Goal: Task Accomplishment & Management: Manage account settings

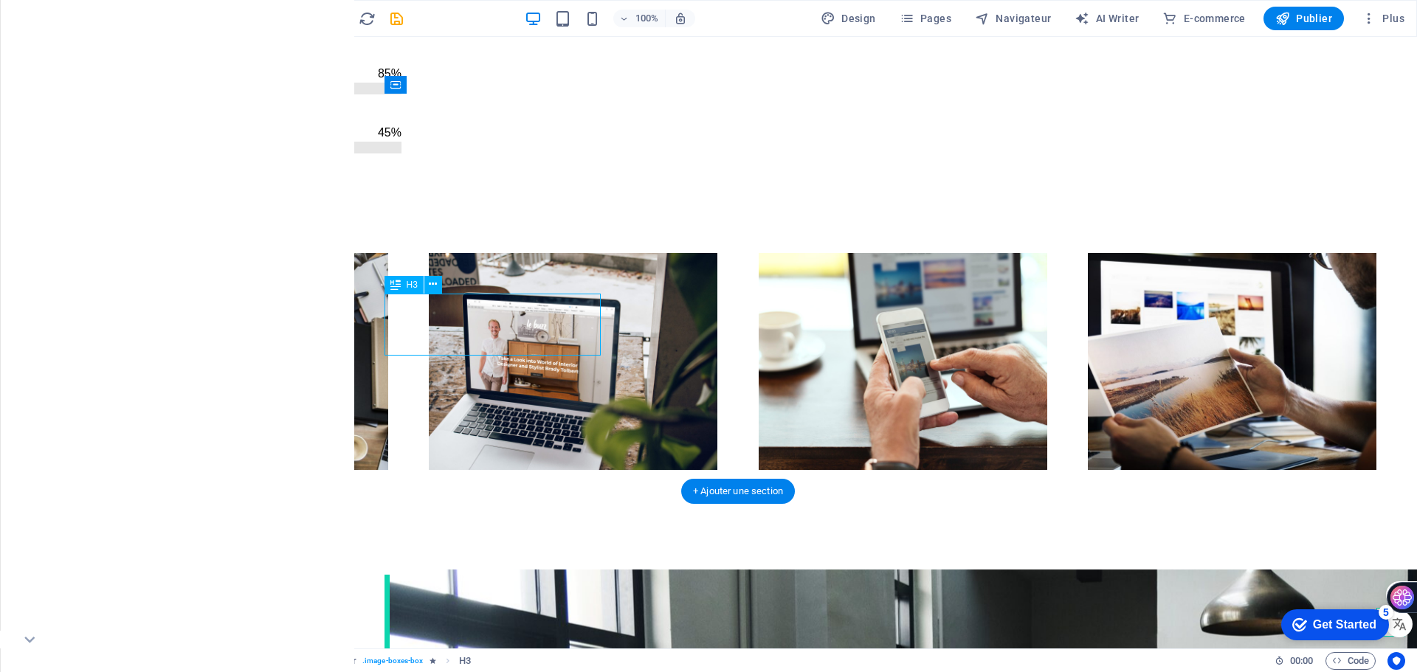
scroll to position [1814, 0]
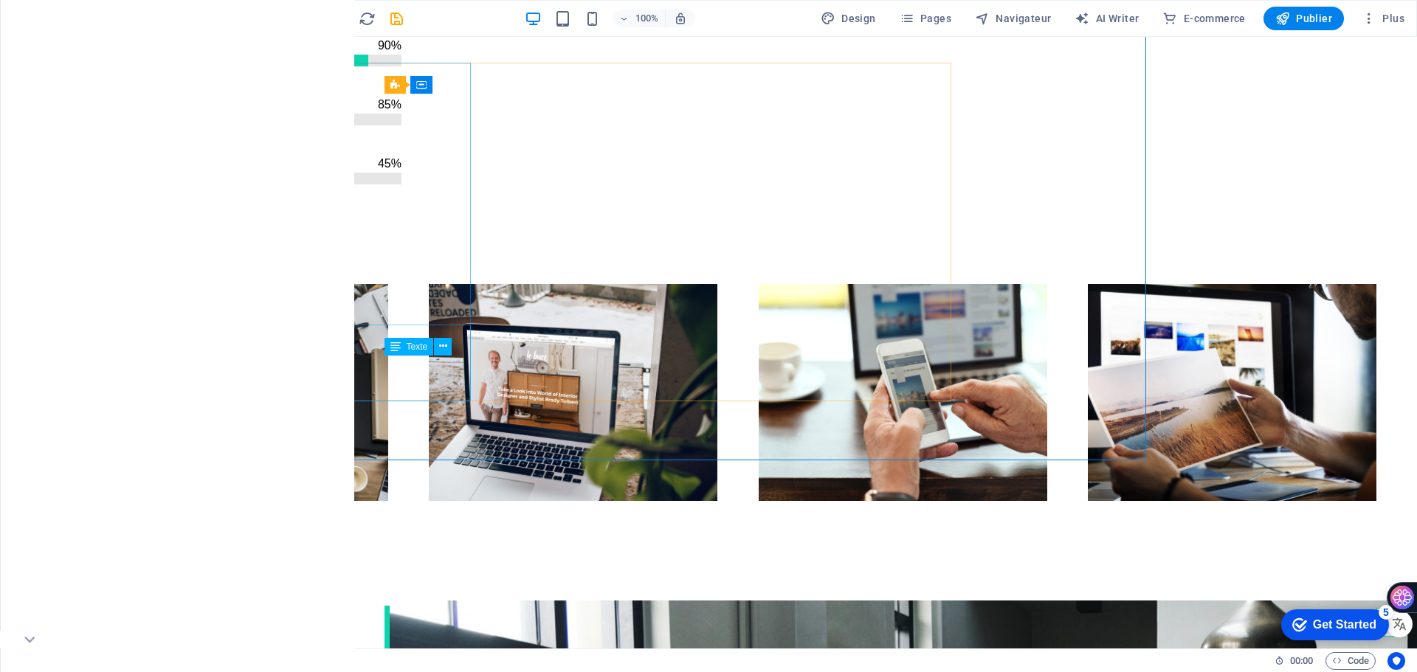
scroll to position [1845, 0]
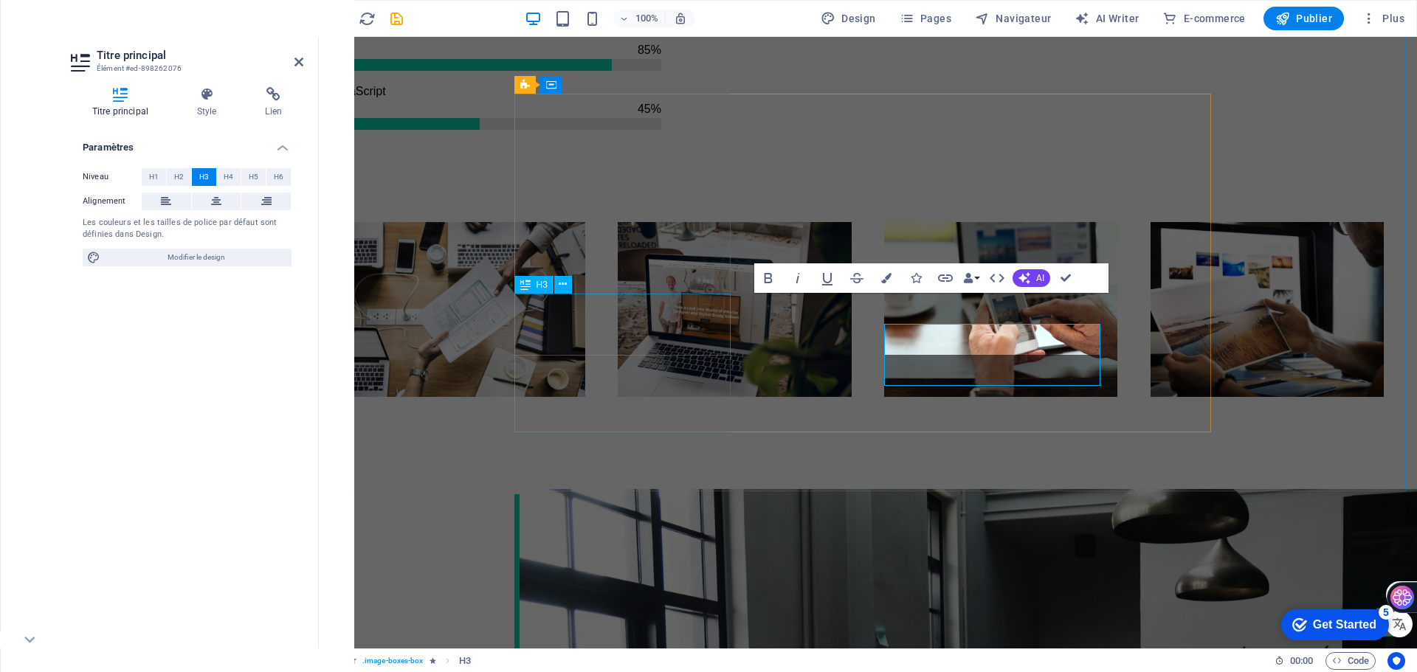
scroll to position [1814, 0]
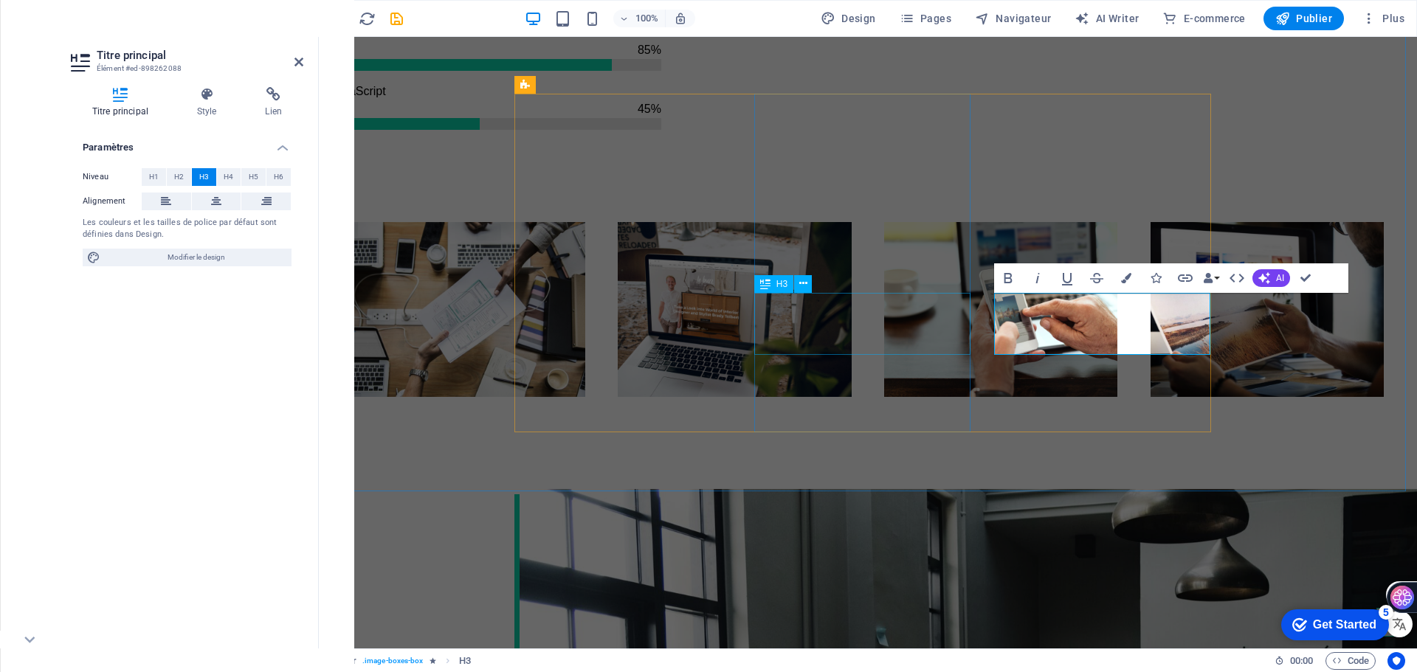
scroll to position [1814, 0]
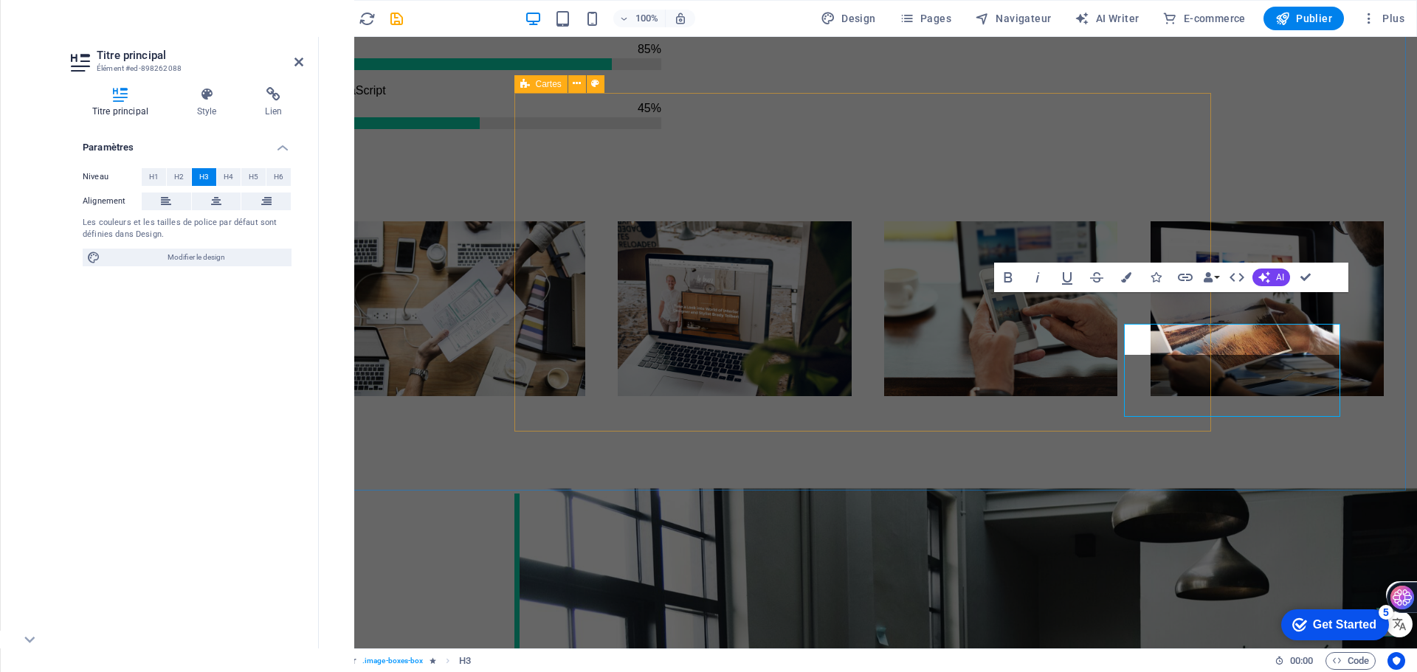
scroll to position [1815, 0]
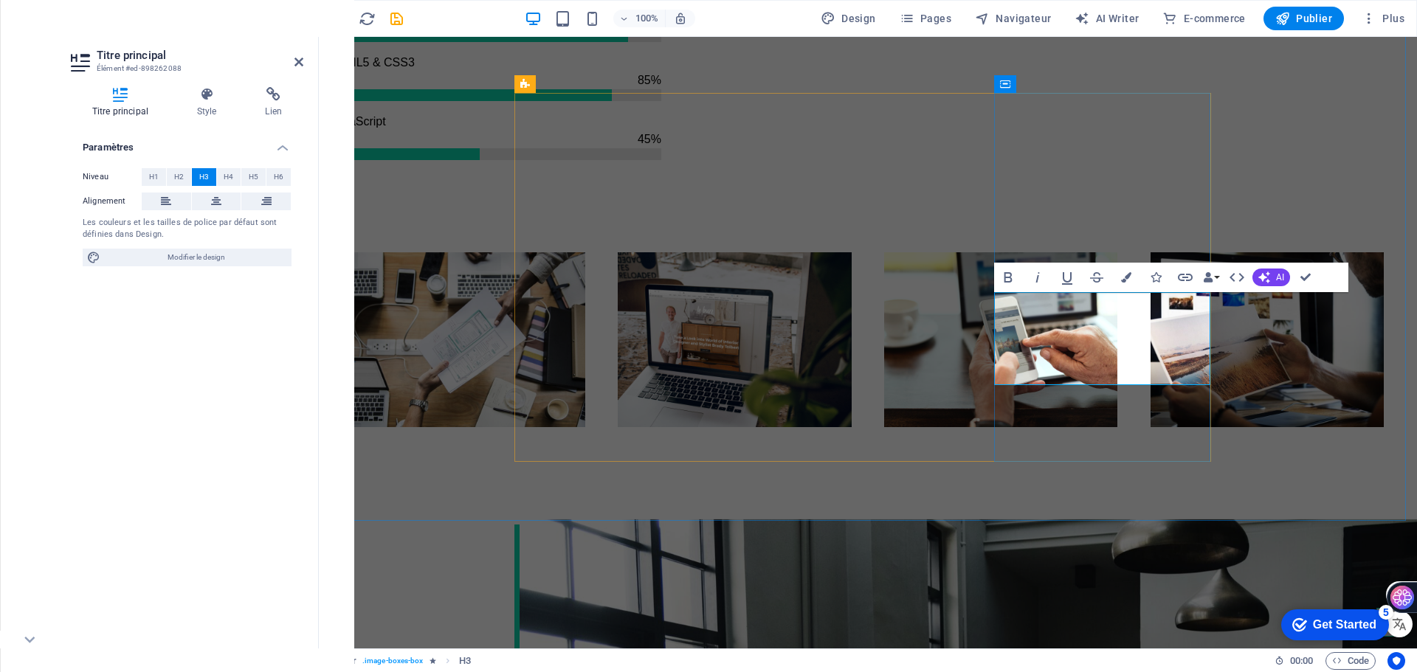
drag, startPoint x: 1113, startPoint y: 362, endPoint x: 1200, endPoint y: 361, distance: 87.1
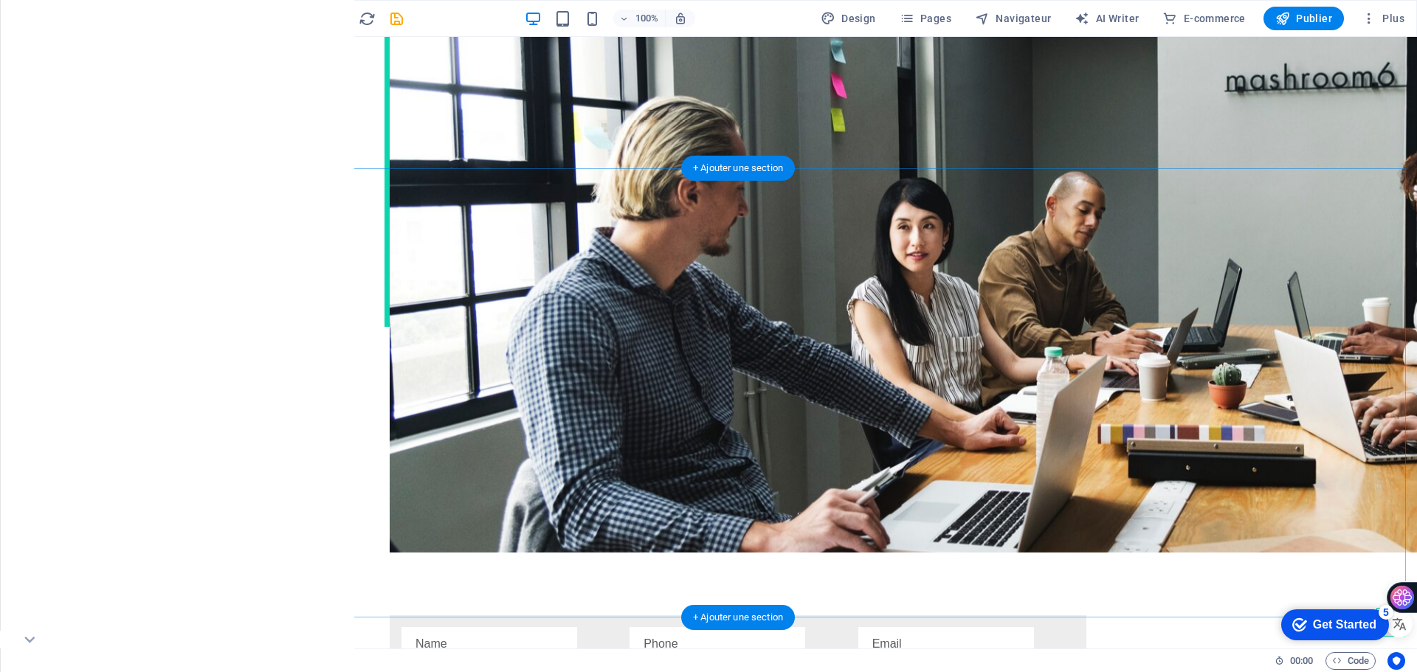
scroll to position [2585, 0]
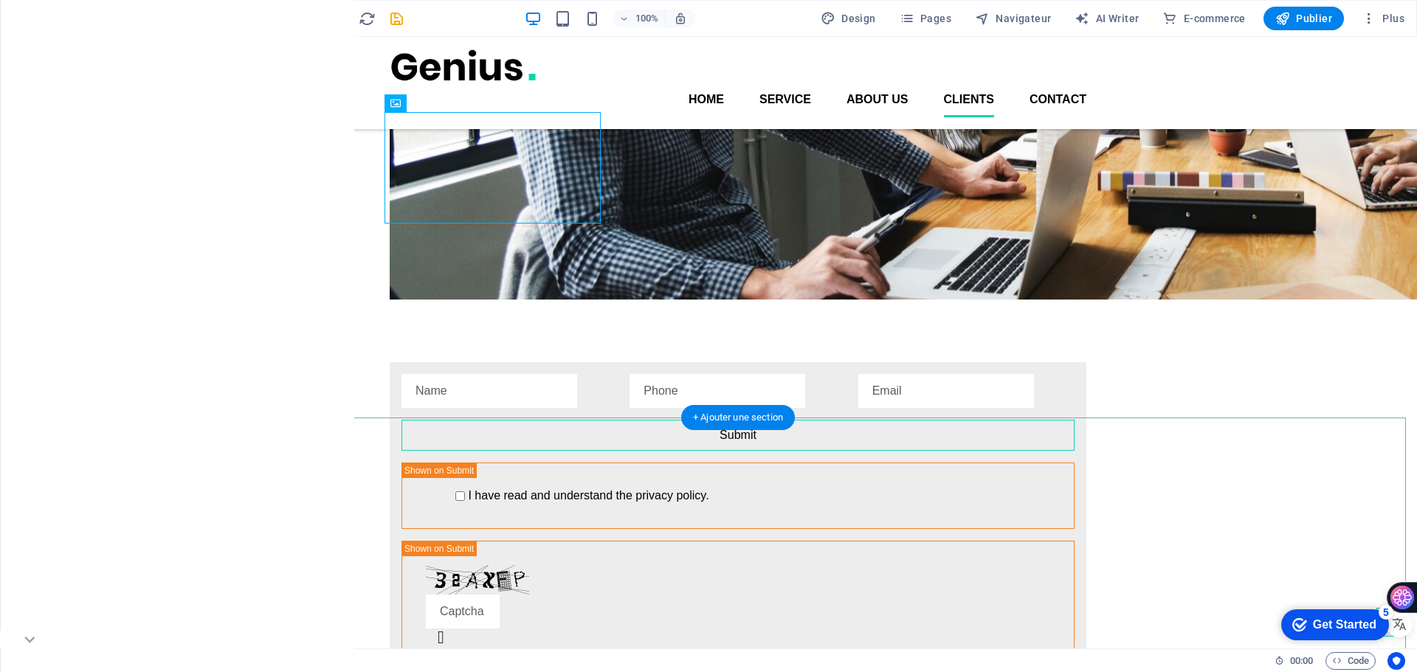
scroll to position [2524, 0]
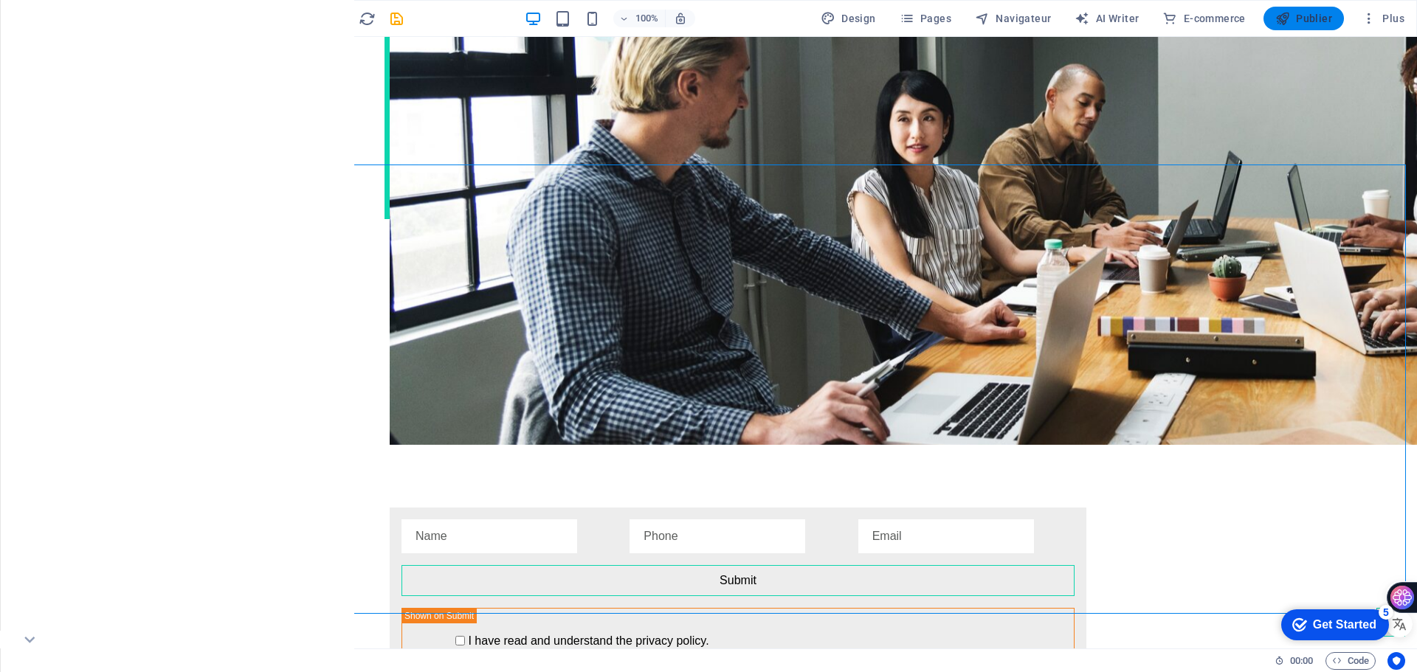
click at [1296, 27] on button "Publier" at bounding box center [1304, 19] width 80 height 24
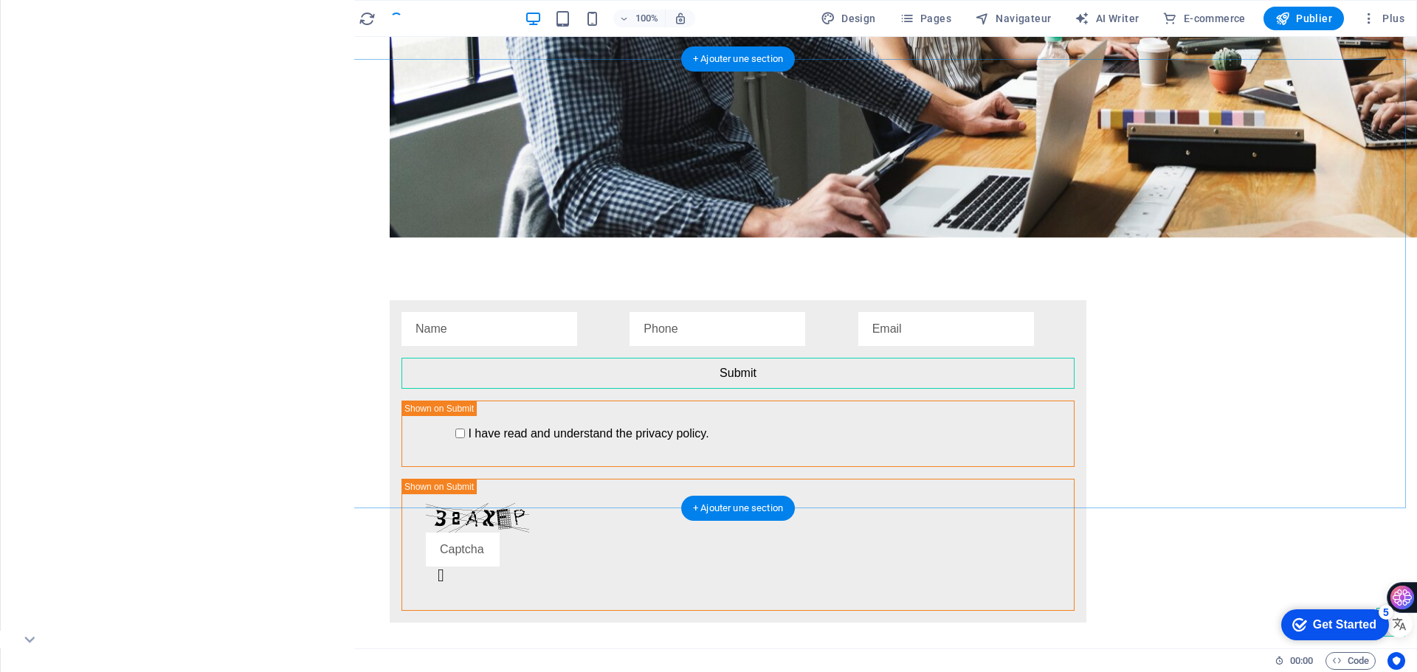
scroll to position [2893, 0]
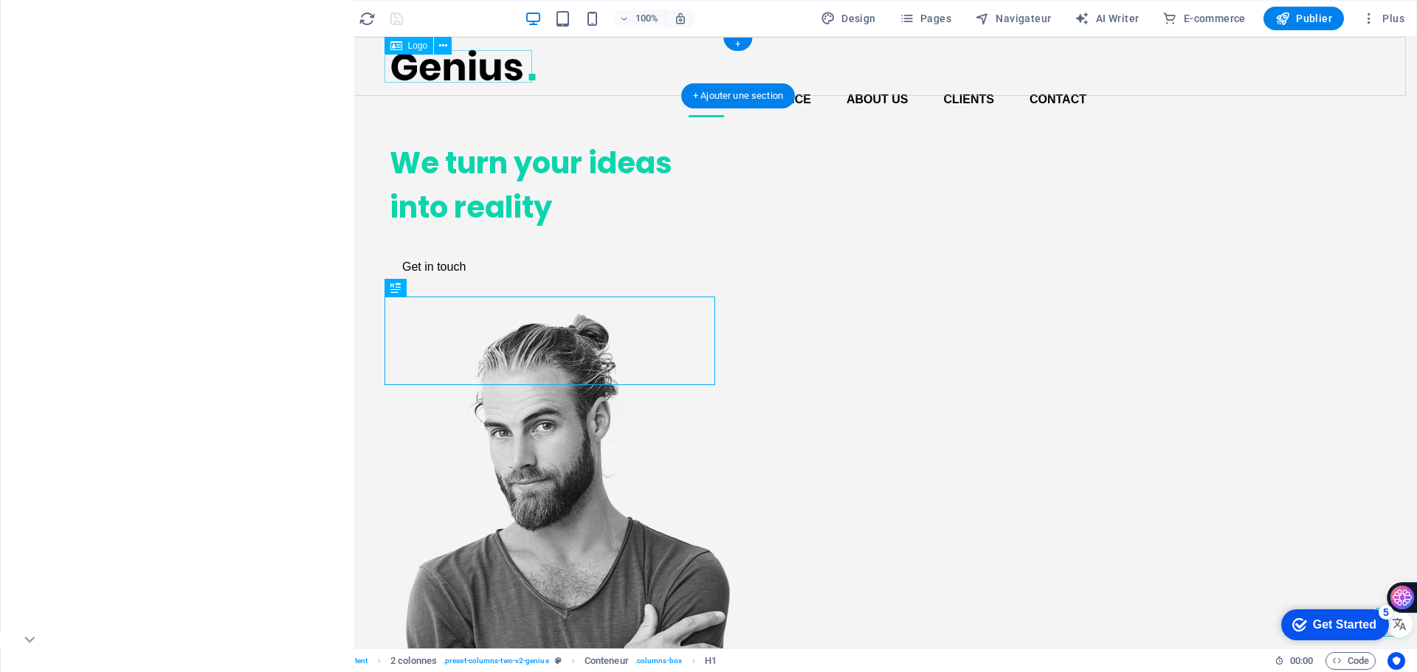
click at [500, 72] on div at bounding box center [738, 65] width 697 height 33
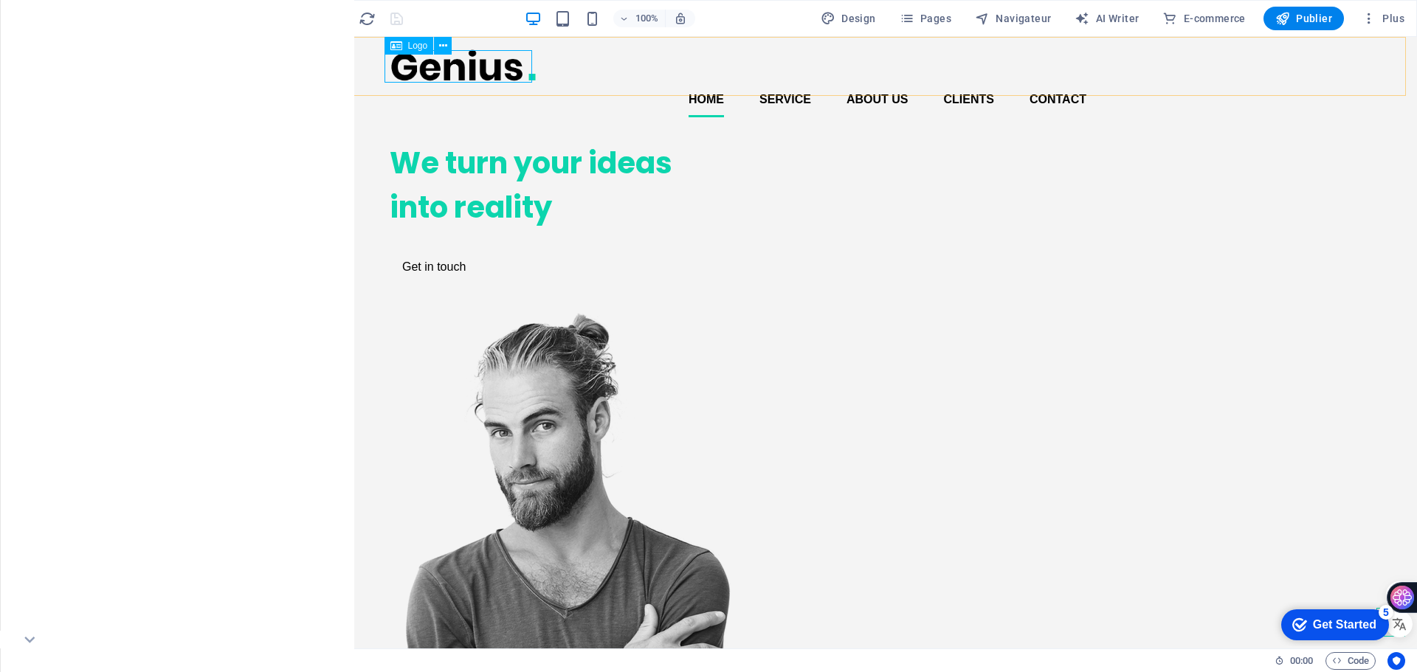
click at [419, 47] on span "Logo" at bounding box center [418, 45] width 20 height 9
click at [423, 72] on div at bounding box center [738, 65] width 697 height 33
select select "px"
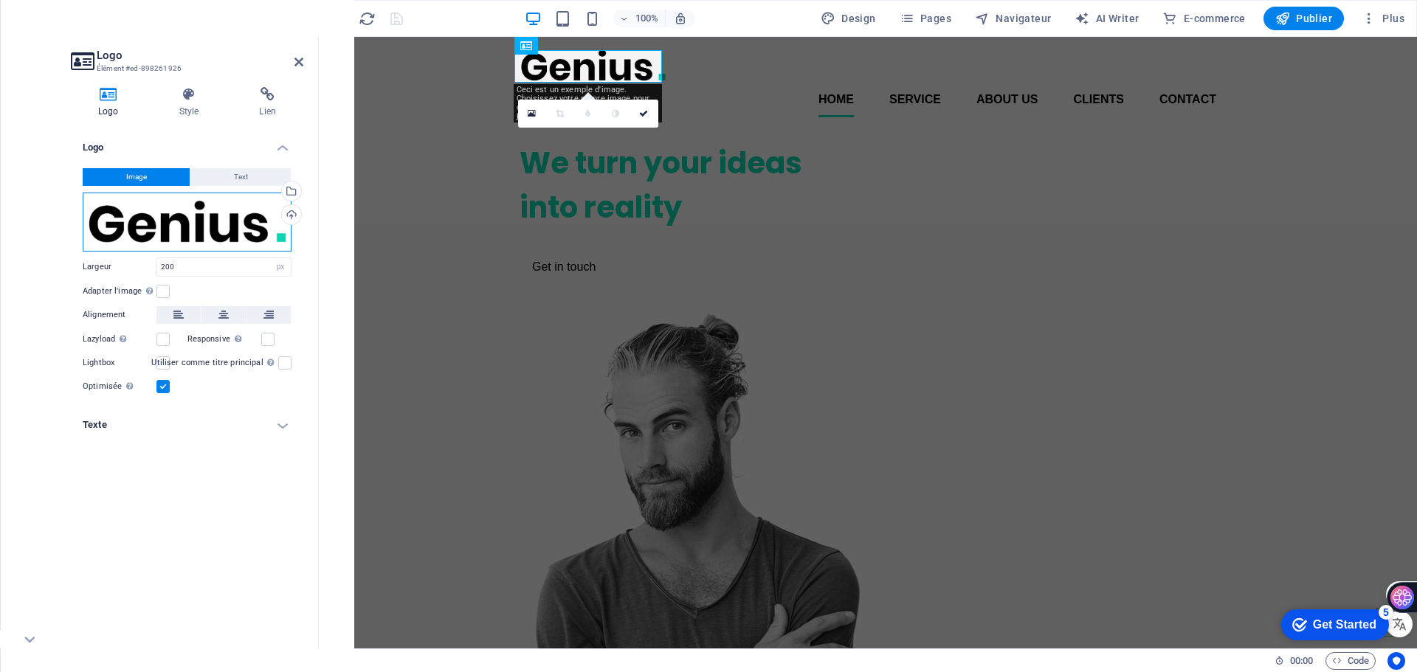
click at [204, 236] on div "Glissez les fichiers ici, cliquez pour choisir les fichiers ou sélectionnez les…" at bounding box center [187, 222] width 209 height 59
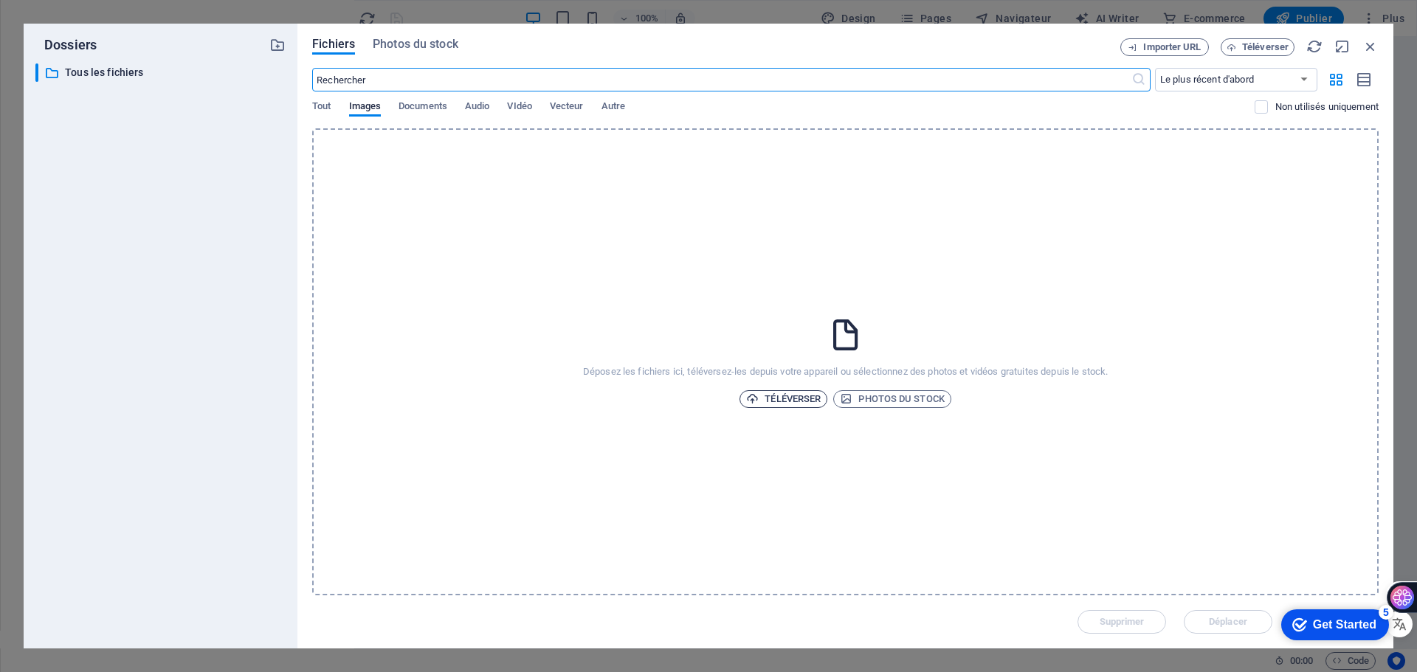
click at [802, 395] on span "Téléverser" at bounding box center [783, 399] width 75 height 18
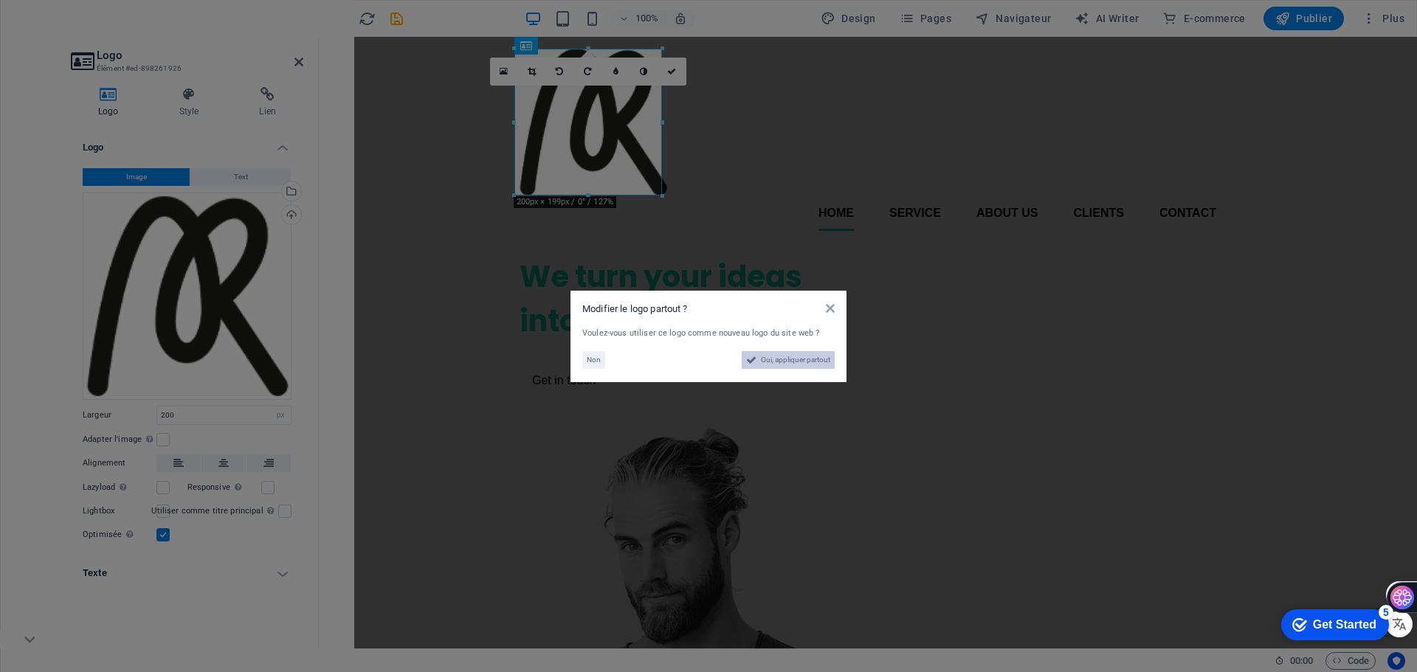
click at [761, 360] on span "Oui, appliquer partout" at bounding box center [795, 360] width 69 height 18
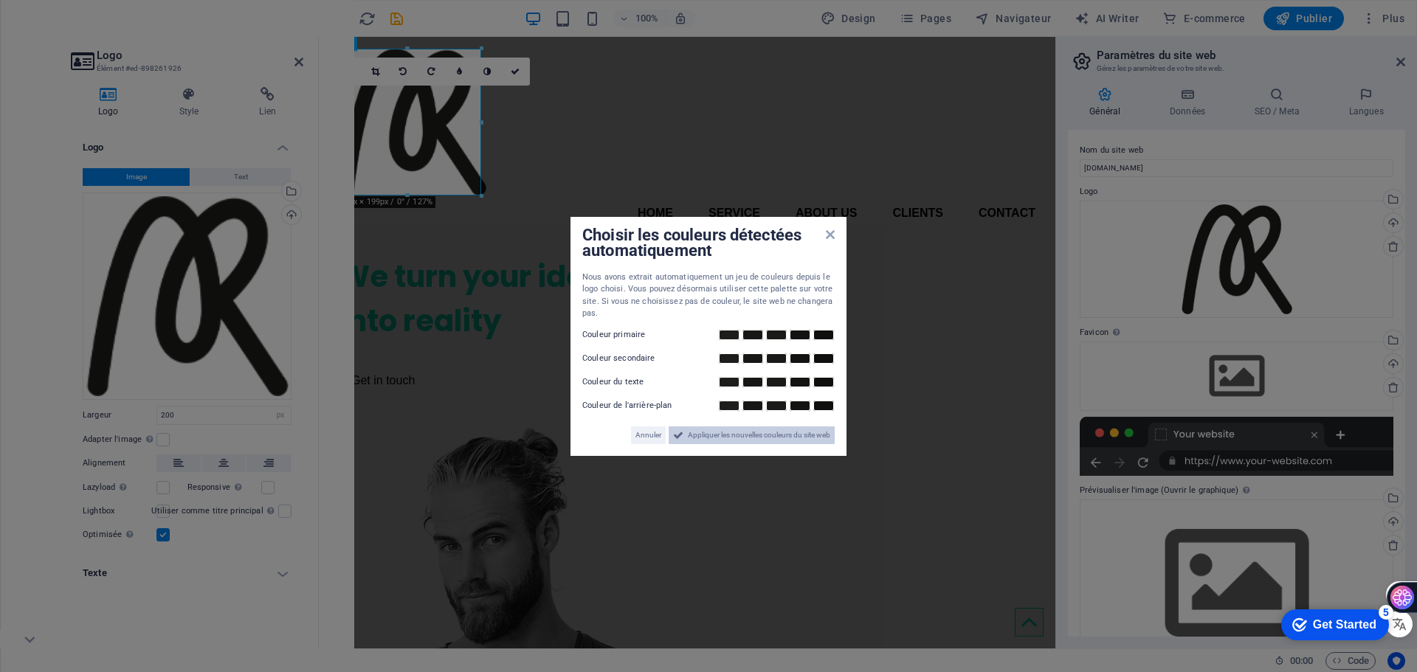
click at [788, 435] on span "Appliquer les nouvelles couleurs du site web" at bounding box center [759, 436] width 142 height 18
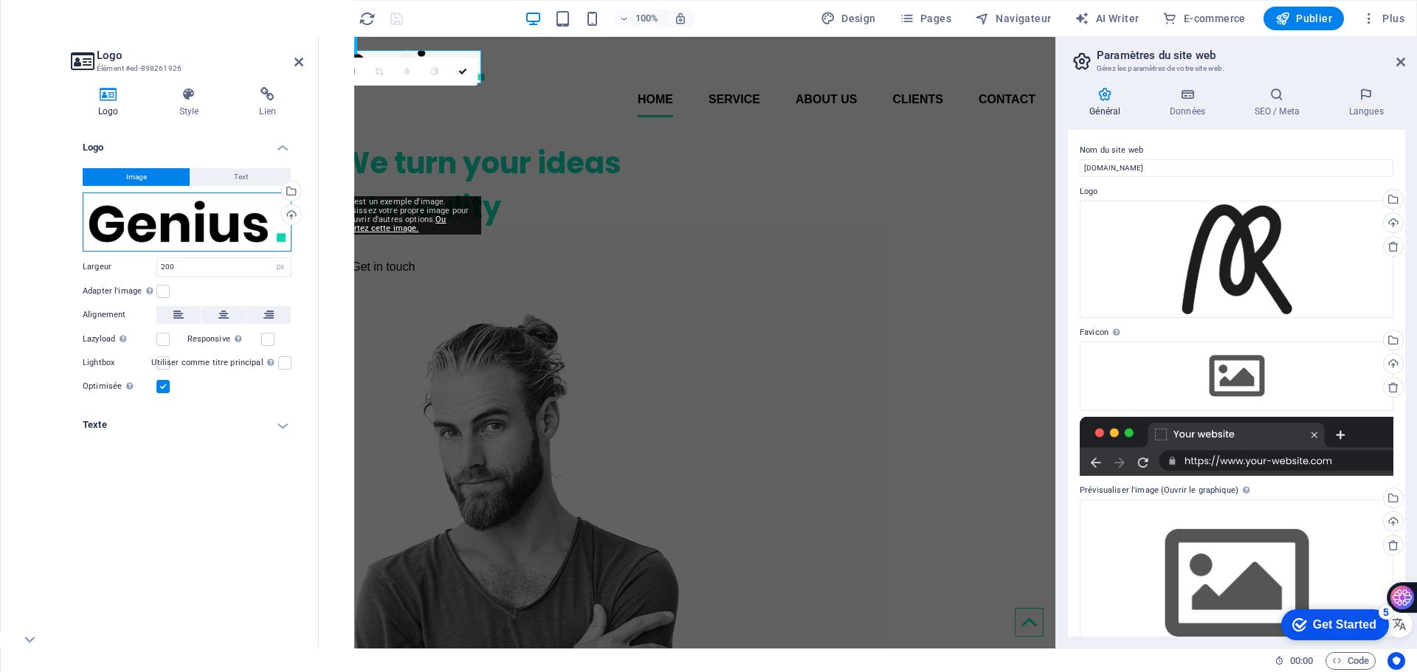
click at [235, 234] on div "Glissez les fichiers ici, cliquez pour choisir les fichiers ou sélectionnez les…" at bounding box center [187, 222] width 209 height 59
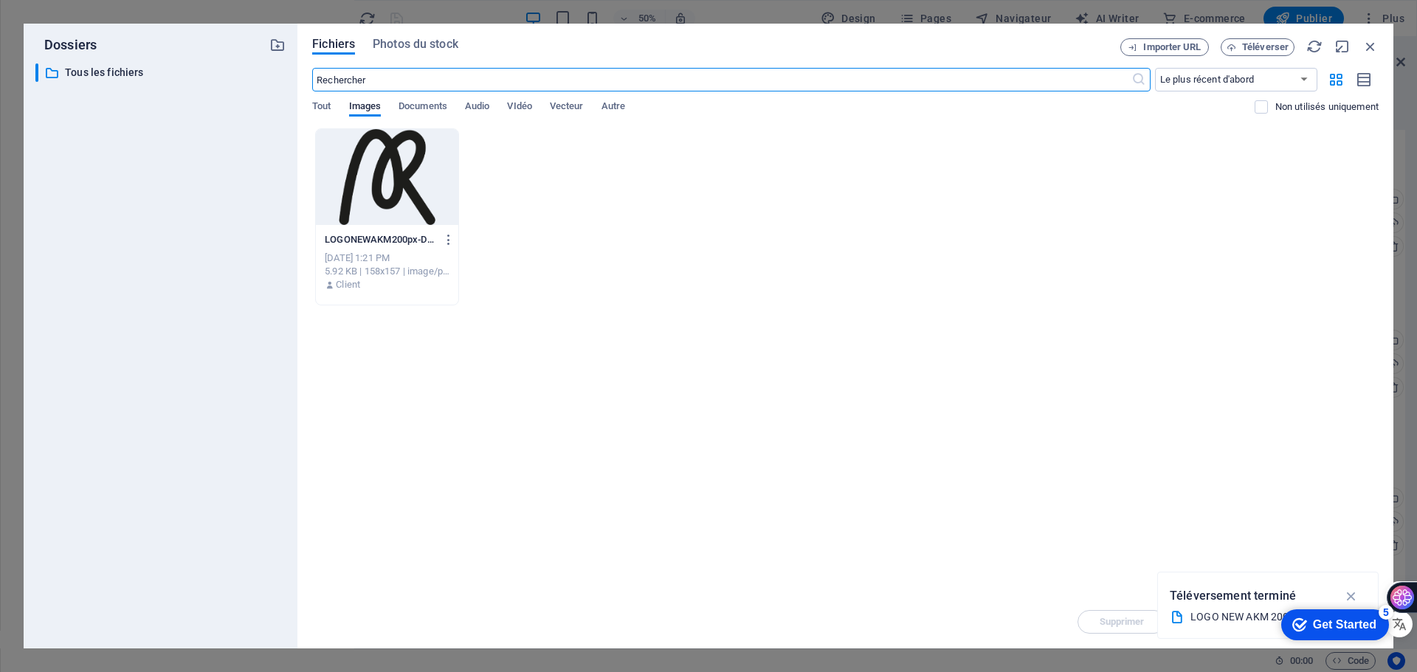
click at [391, 190] on div at bounding box center [387, 177] width 142 height 96
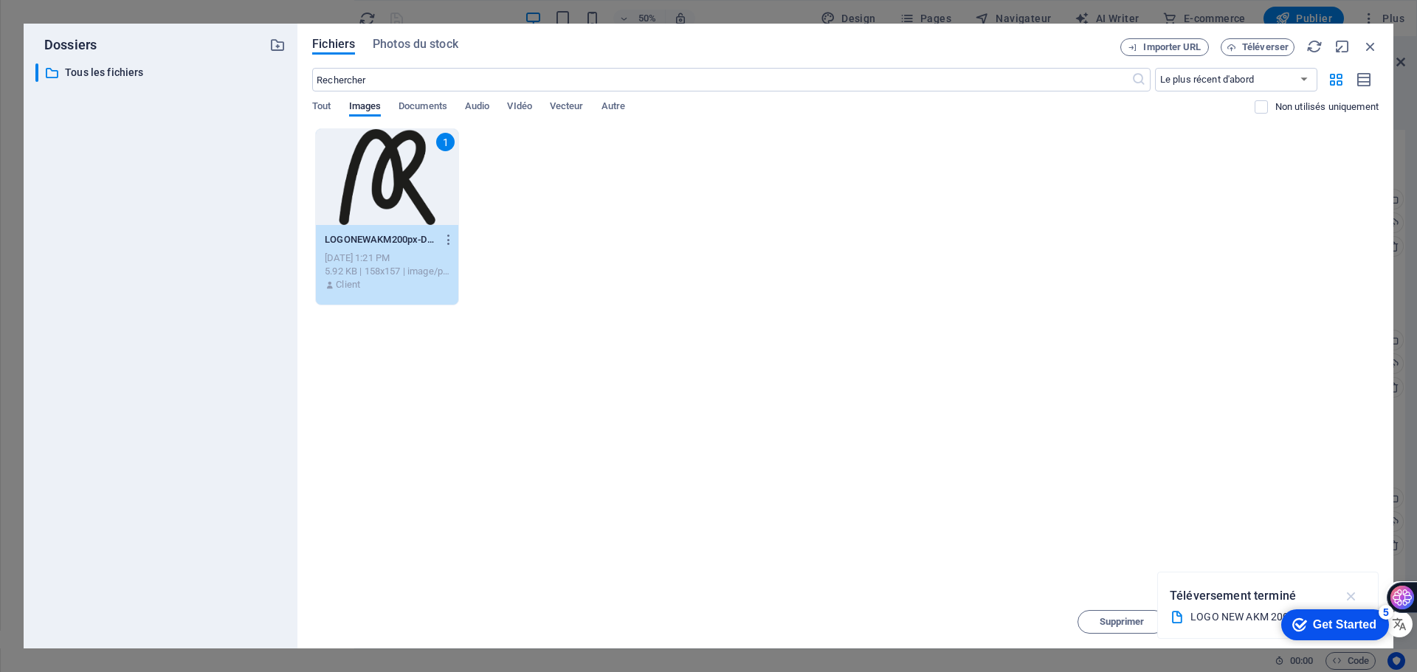
click at [1352, 591] on icon "button" at bounding box center [1351, 596] width 17 height 16
click at [1313, 622] on div "Get Started" at bounding box center [1344, 625] width 63 height 13
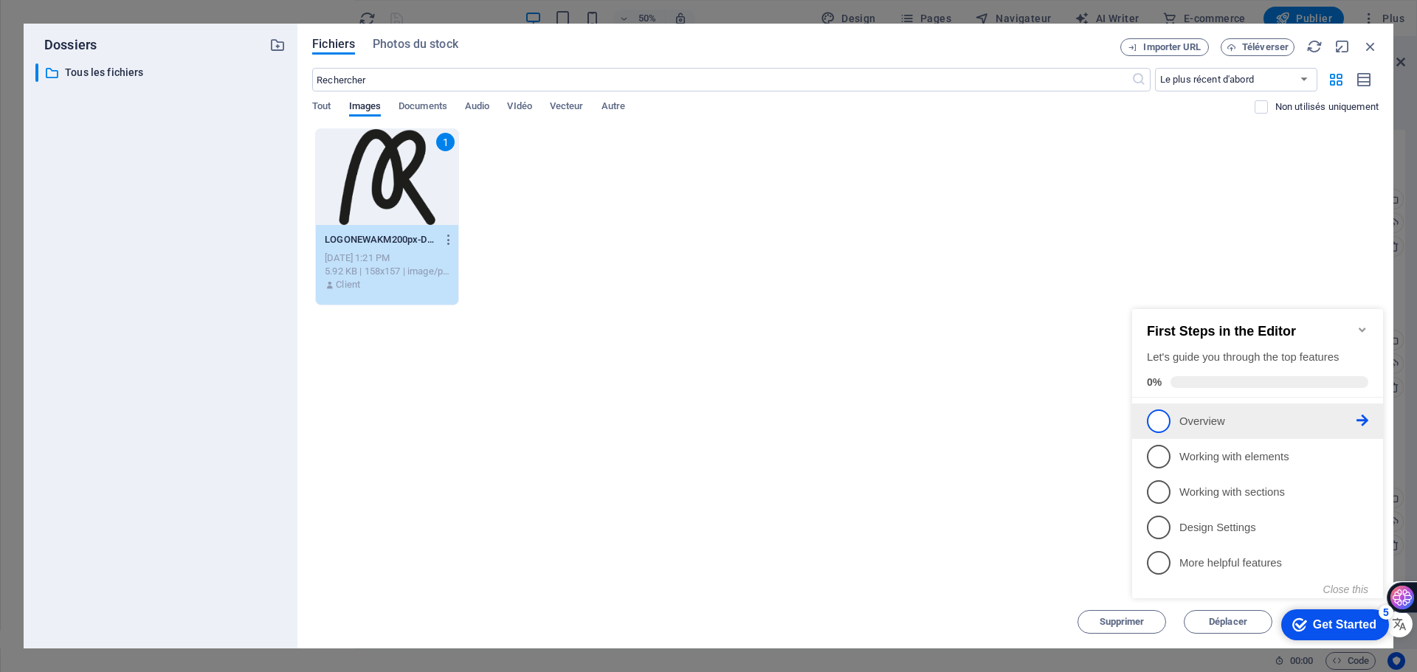
click at [1257, 419] on p "Overview - incomplete" at bounding box center [1268, 422] width 177 height 16
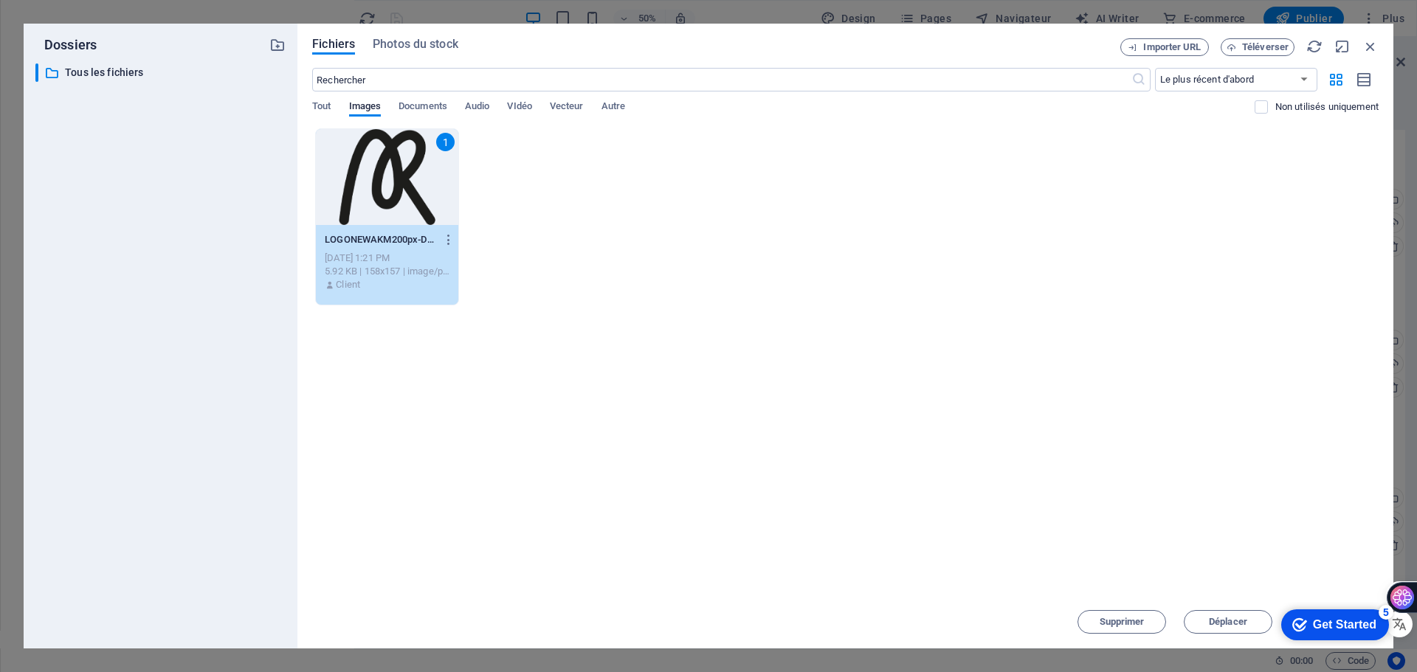
click at [1298, 623] on icon "checkmark" at bounding box center [1299, 625] width 15 height 15
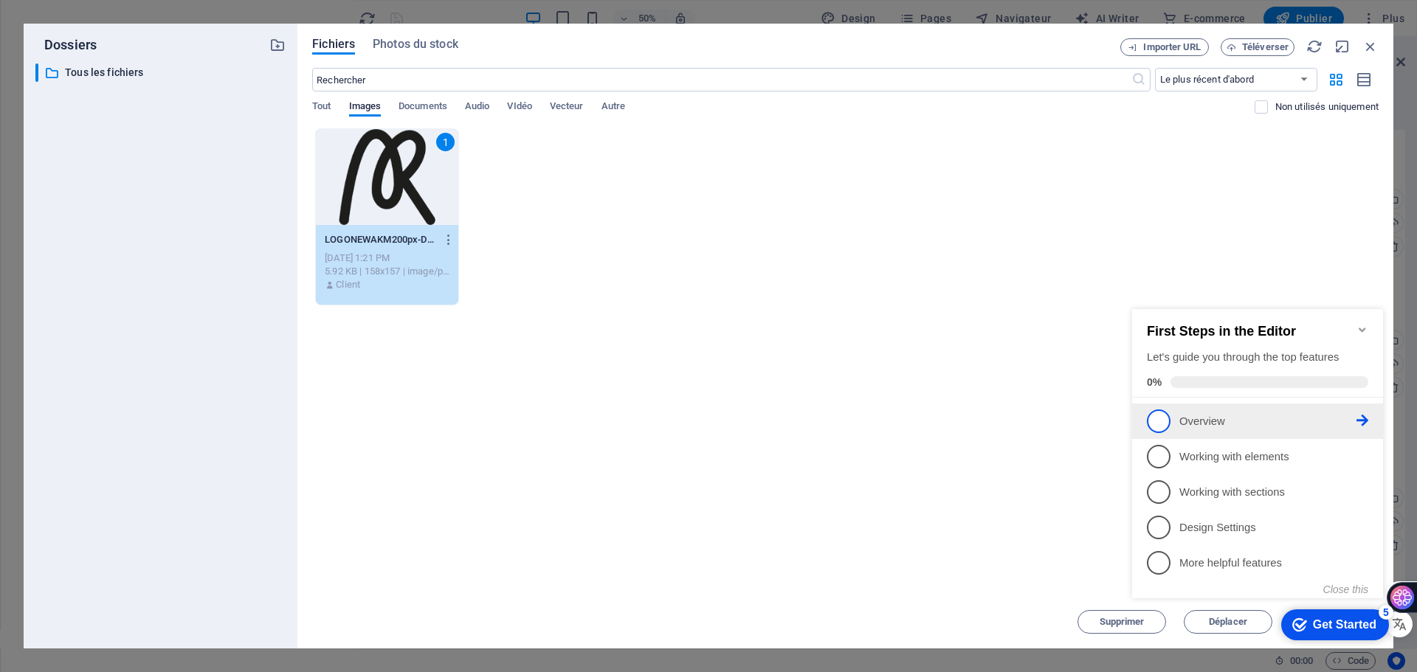
click at [1271, 427] on p "Overview - incomplete" at bounding box center [1268, 422] width 177 height 16
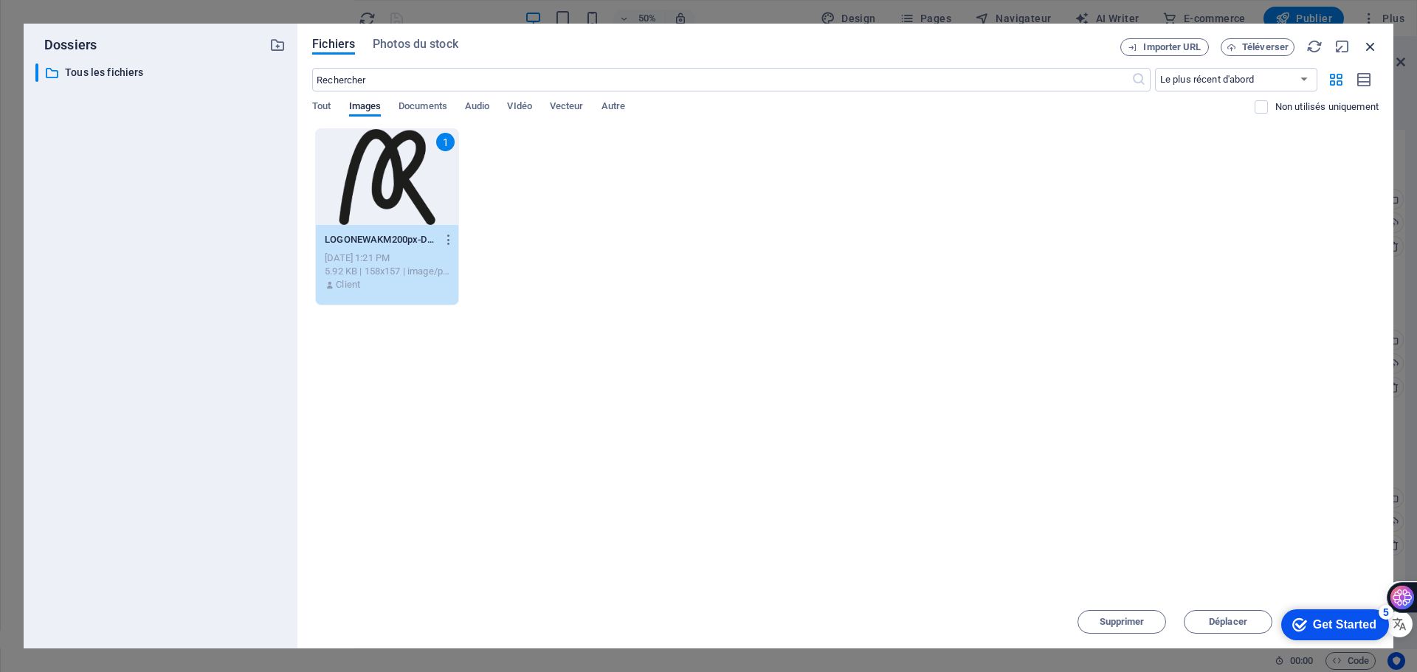
click at [1368, 47] on icon "button" at bounding box center [1371, 46] width 16 height 16
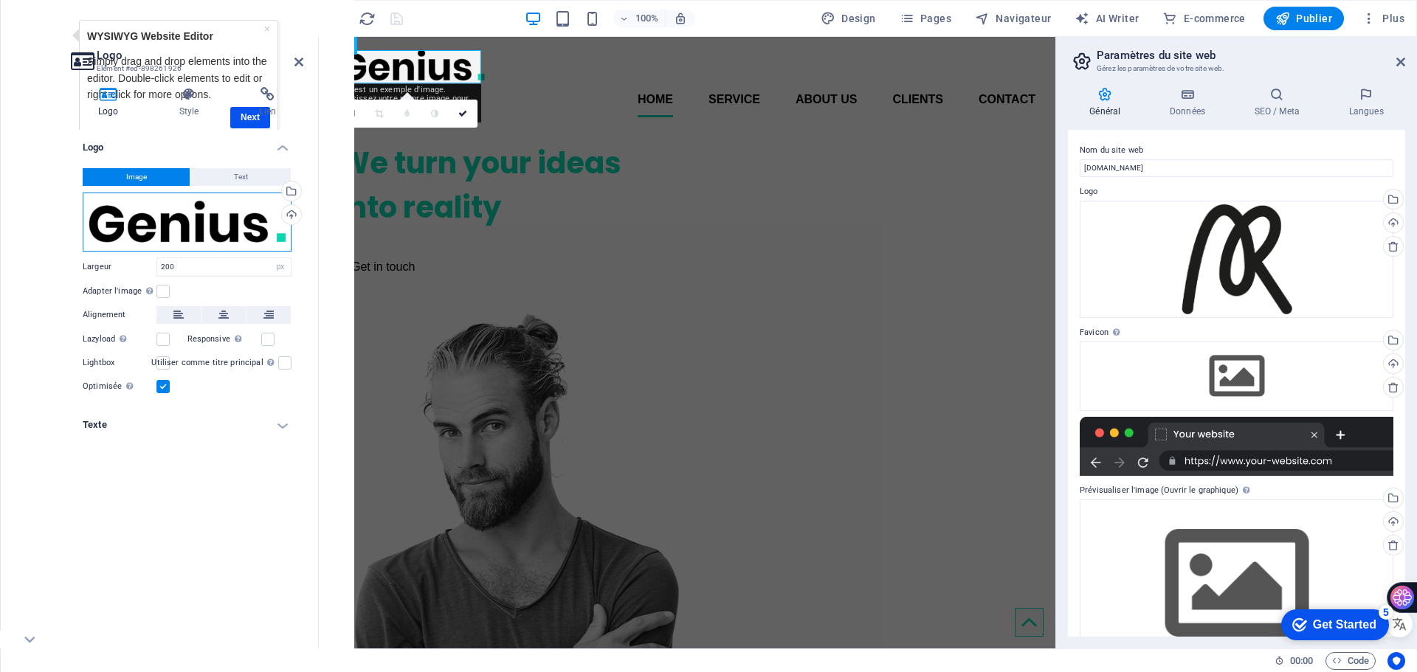
click at [282, 238] on div "Glissez les fichiers ici, cliquez pour choisir les fichiers ou sélectionnez les…" at bounding box center [187, 222] width 209 height 59
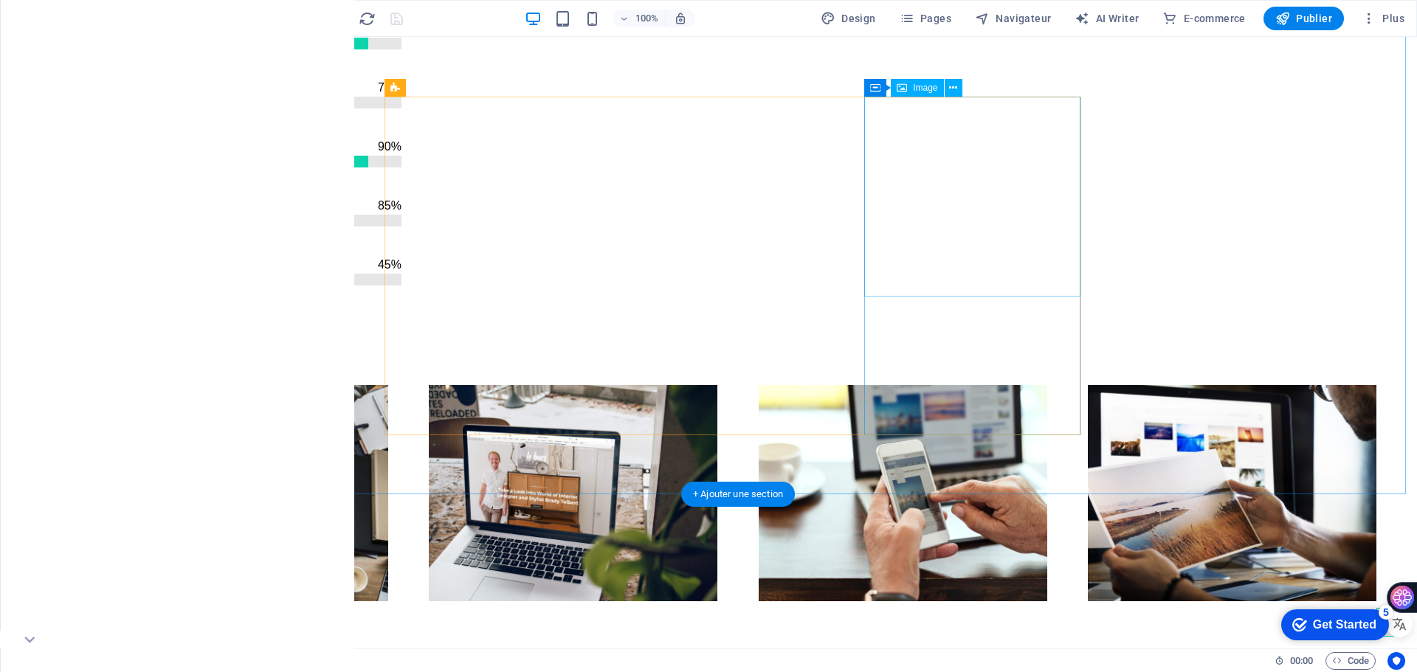
scroll to position [1845, 0]
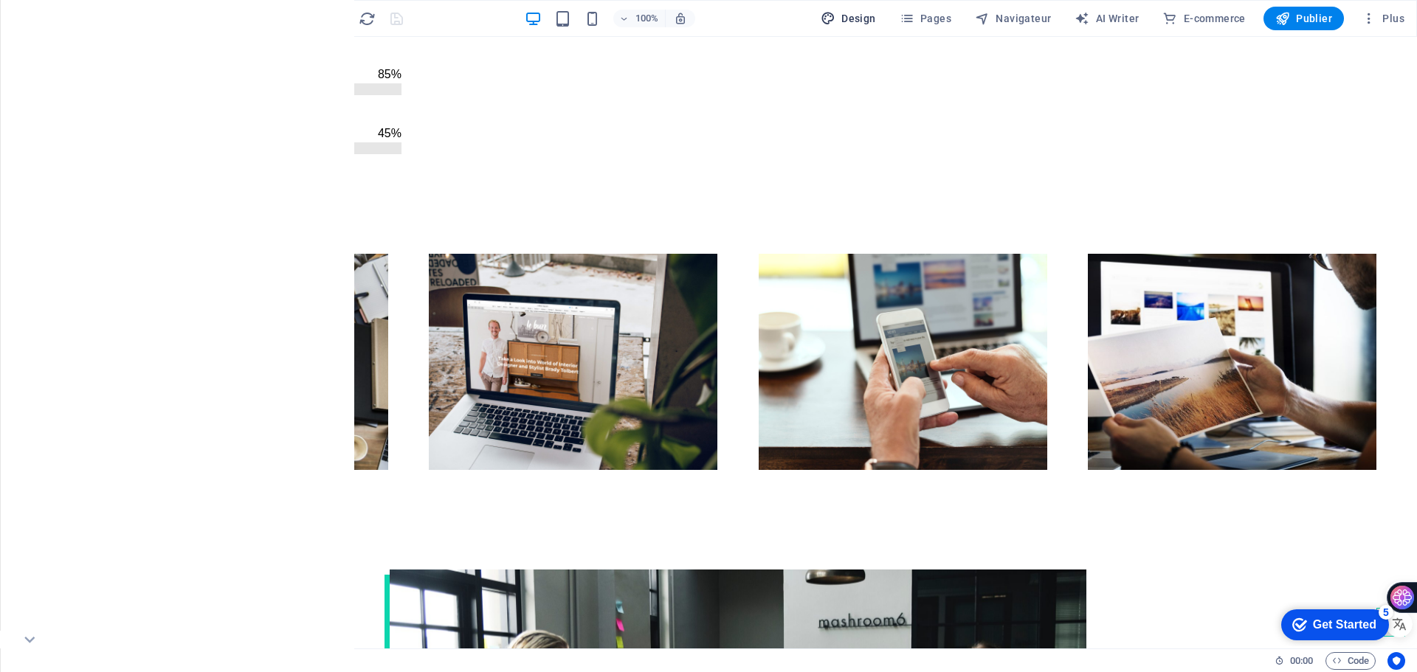
click at [831, 12] on icon "button" at bounding box center [828, 18] width 15 height 15
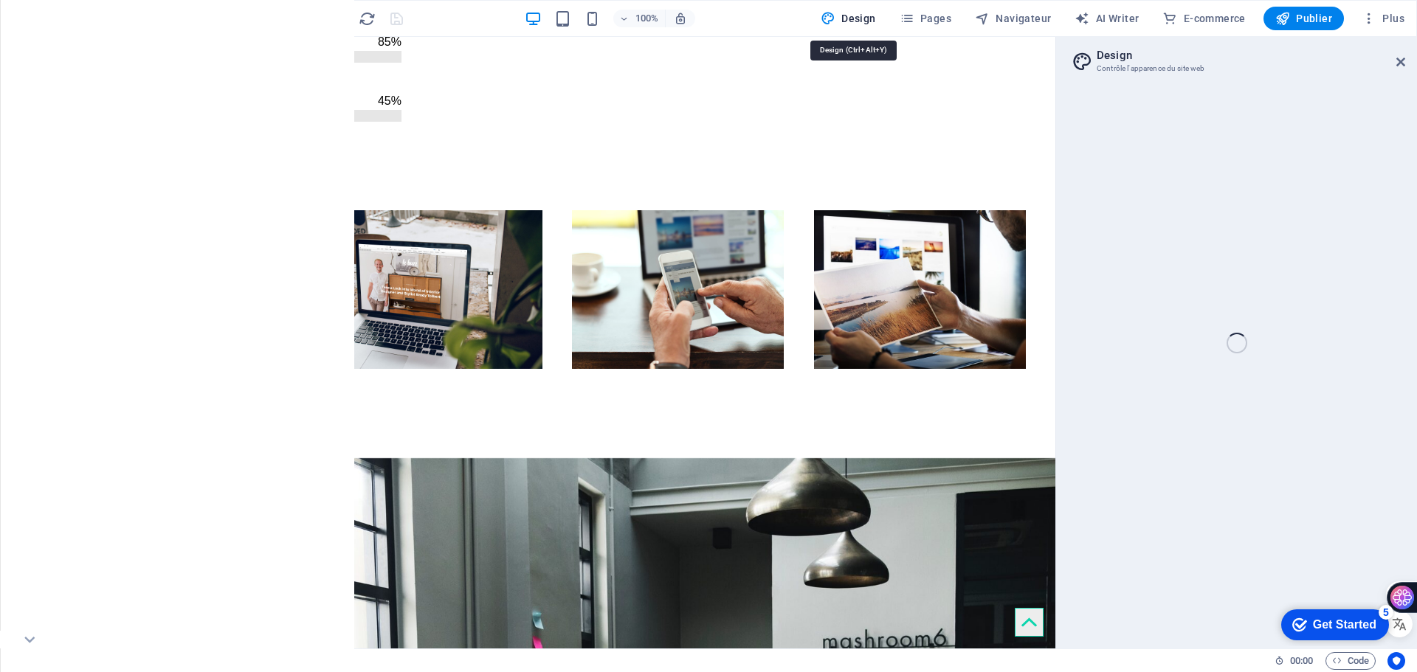
select select "px"
select select "400"
select select "px"
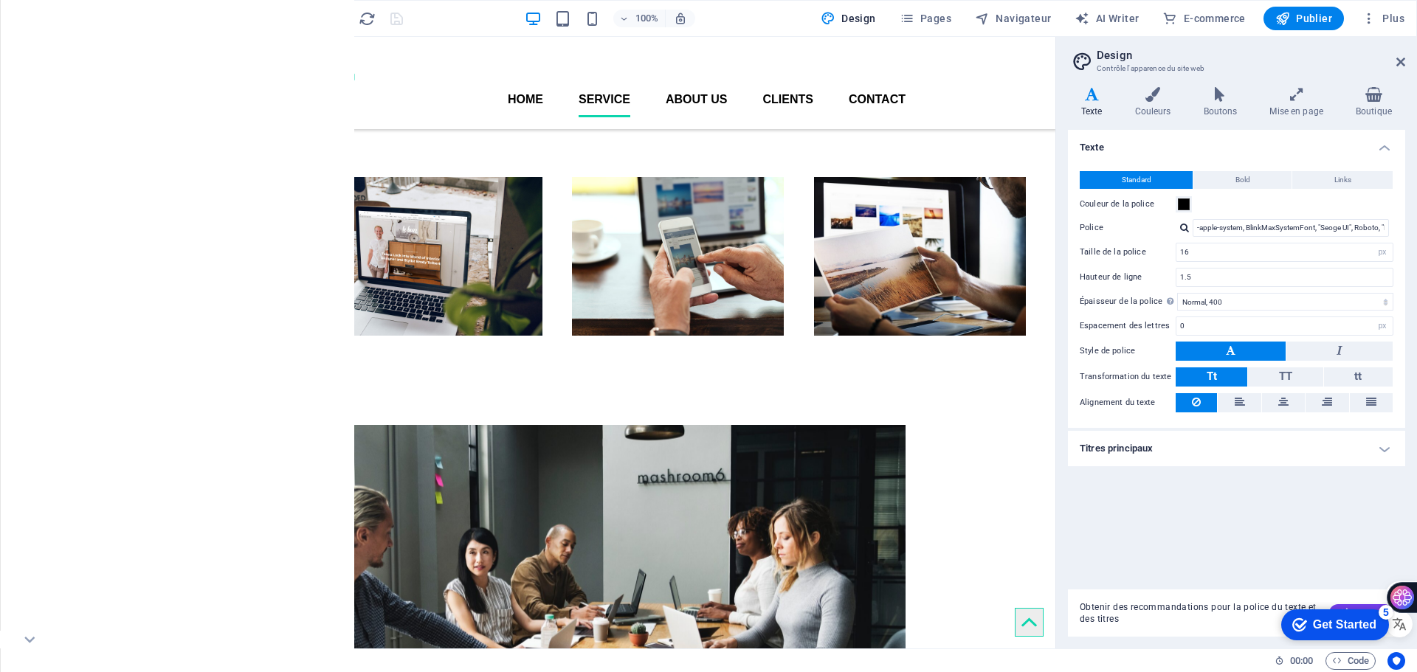
scroll to position [621, 0]
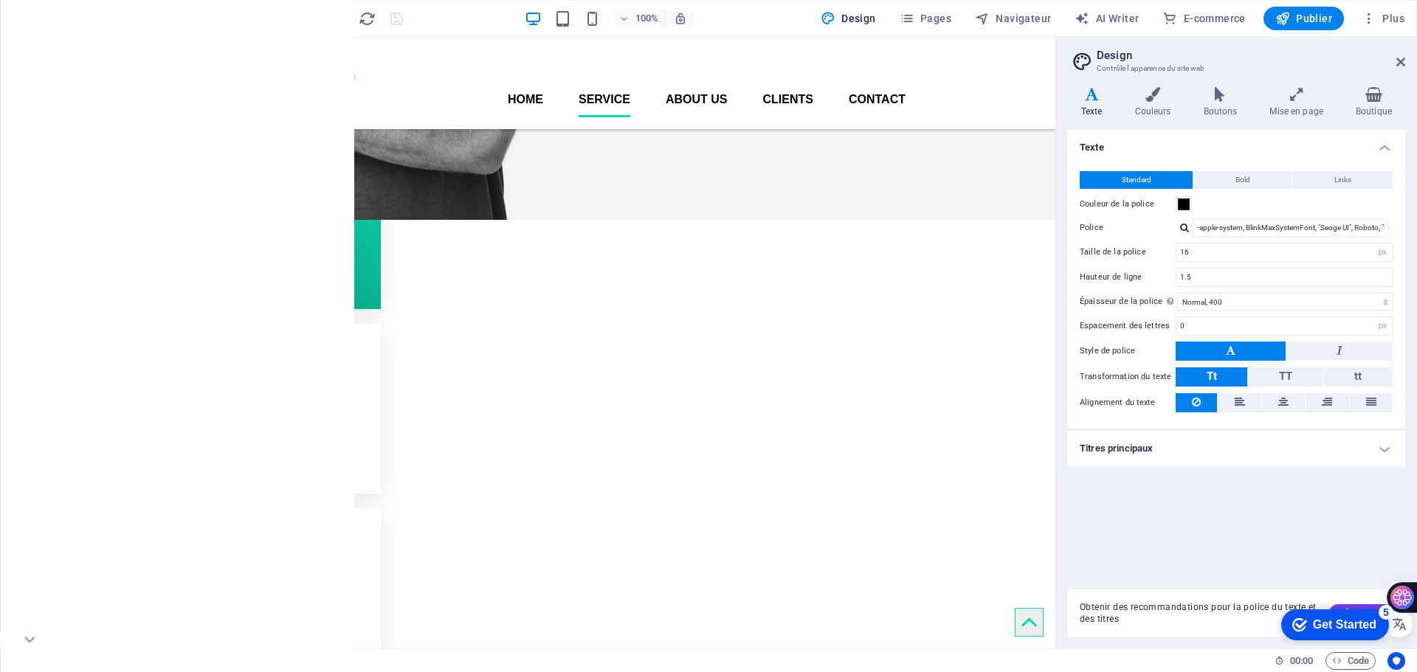
click at [1322, 624] on div "Get Started" at bounding box center [1344, 625] width 63 height 13
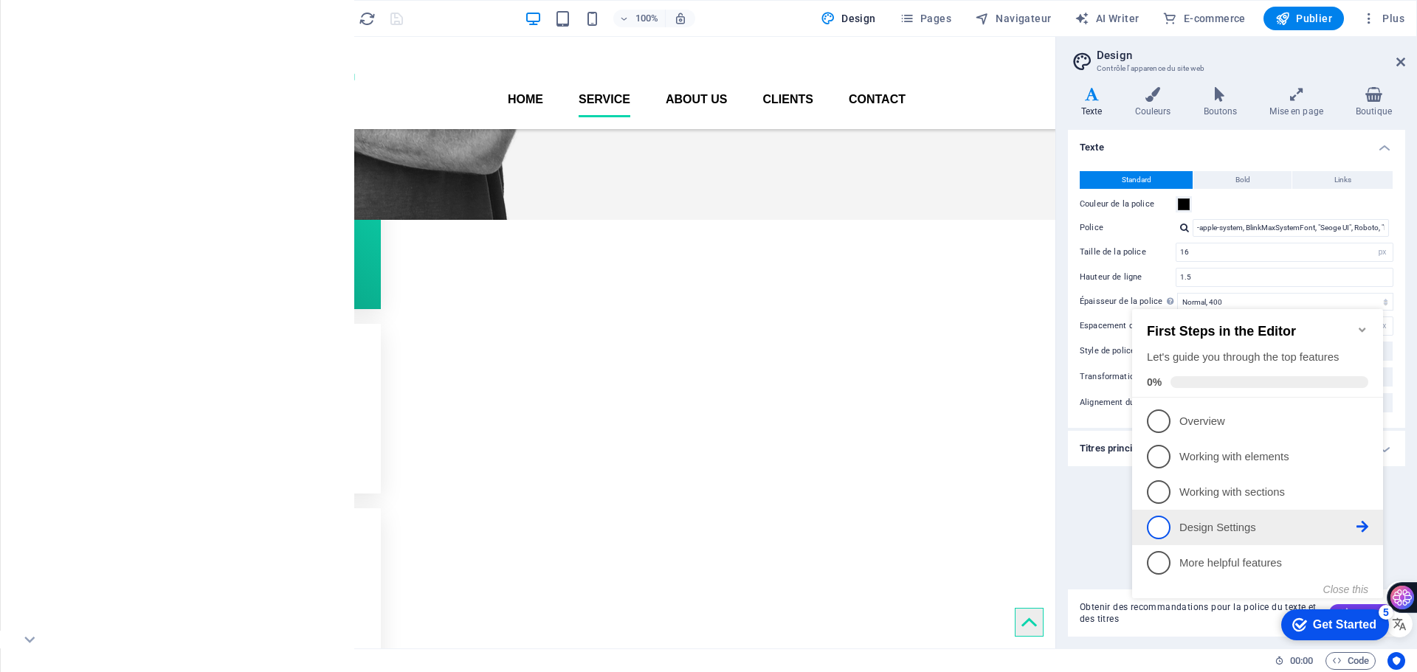
click at [1203, 520] on p "Design Settings - incomplete" at bounding box center [1268, 528] width 177 height 16
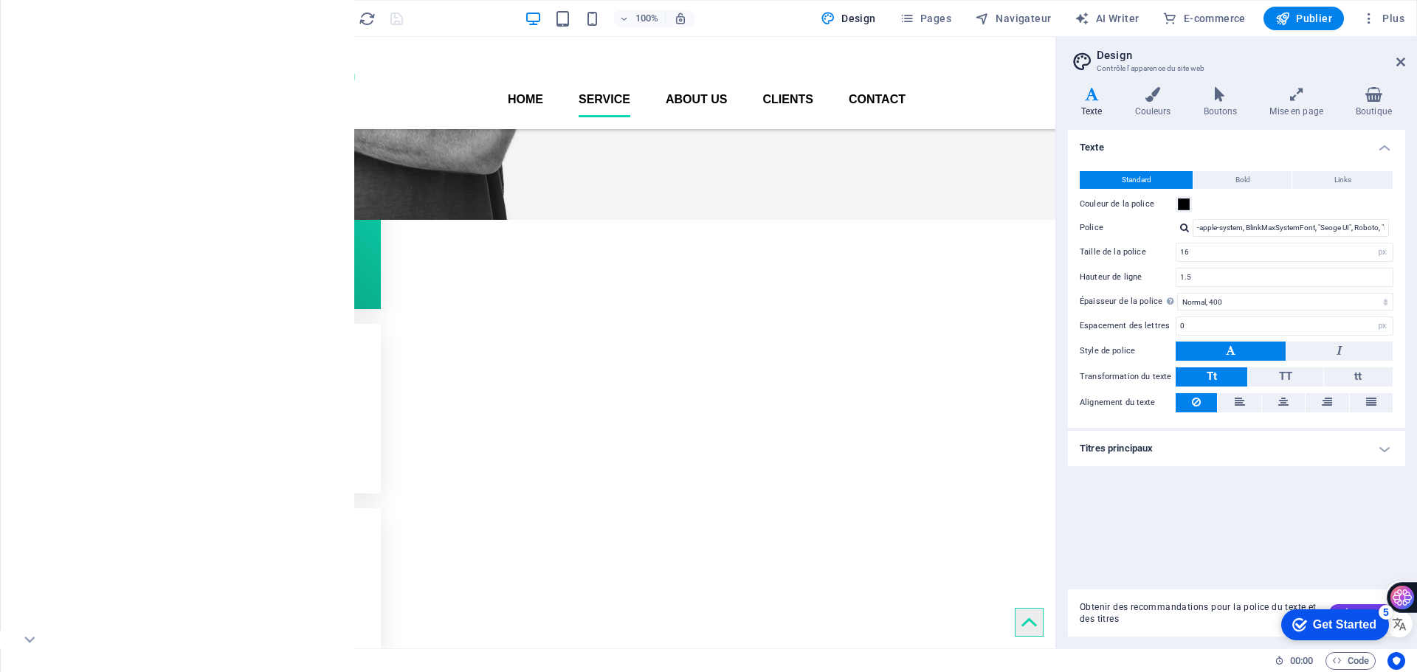
click at [1292, 618] on icon "checkmark" at bounding box center [1299, 625] width 15 height 15
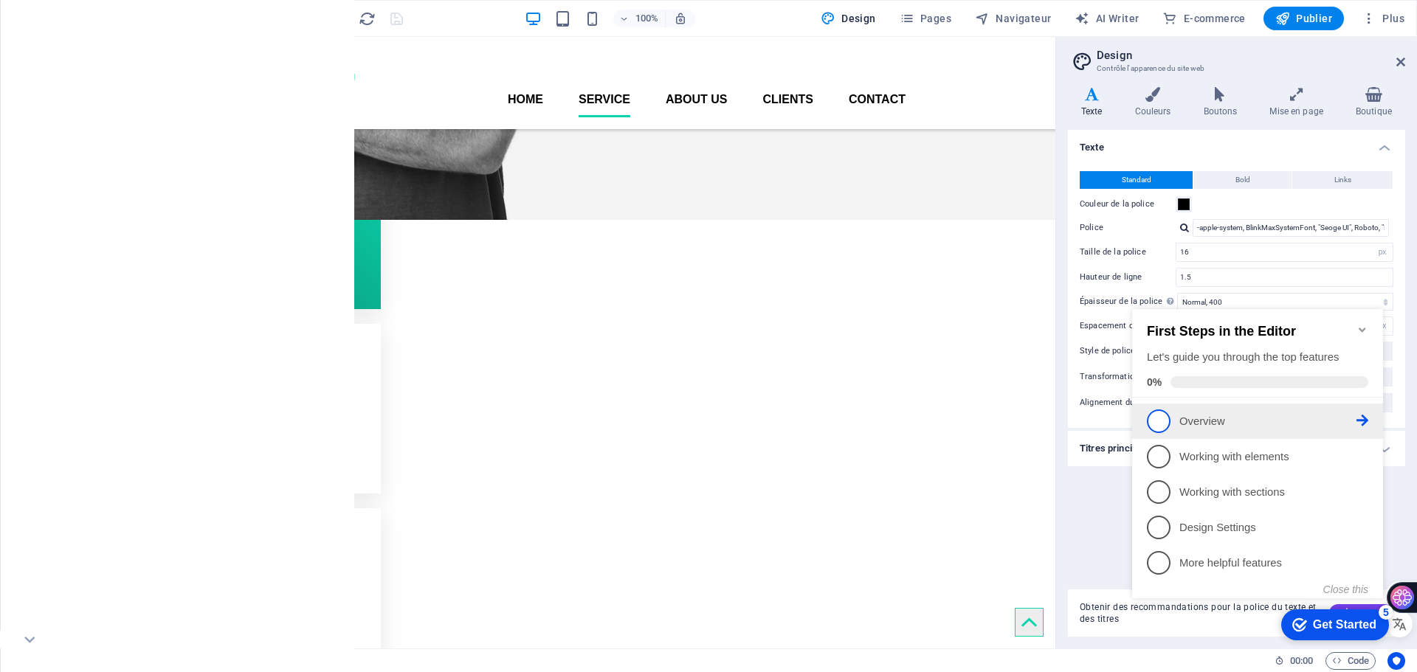
click at [1337, 414] on p "Overview - incomplete" at bounding box center [1268, 422] width 177 height 16
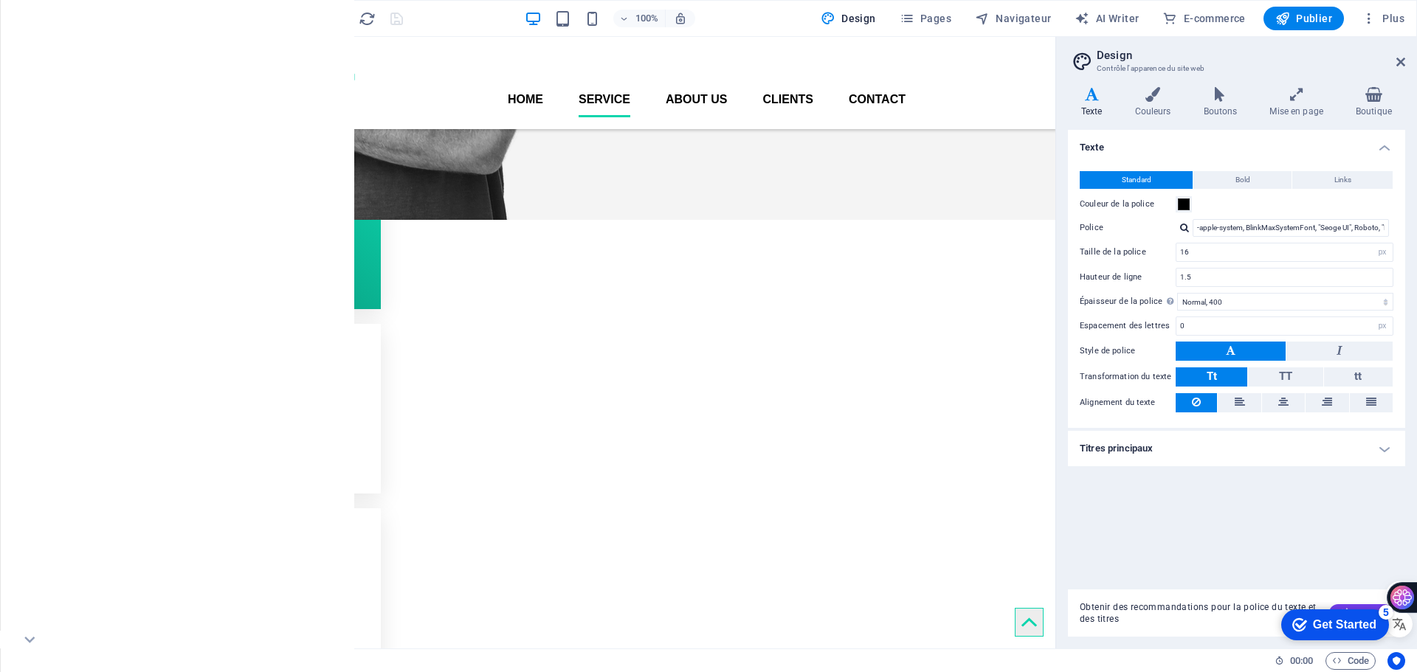
scroll to position [0, 0]
click at [1369, 15] on icon "button" at bounding box center [1369, 18] width 15 height 15
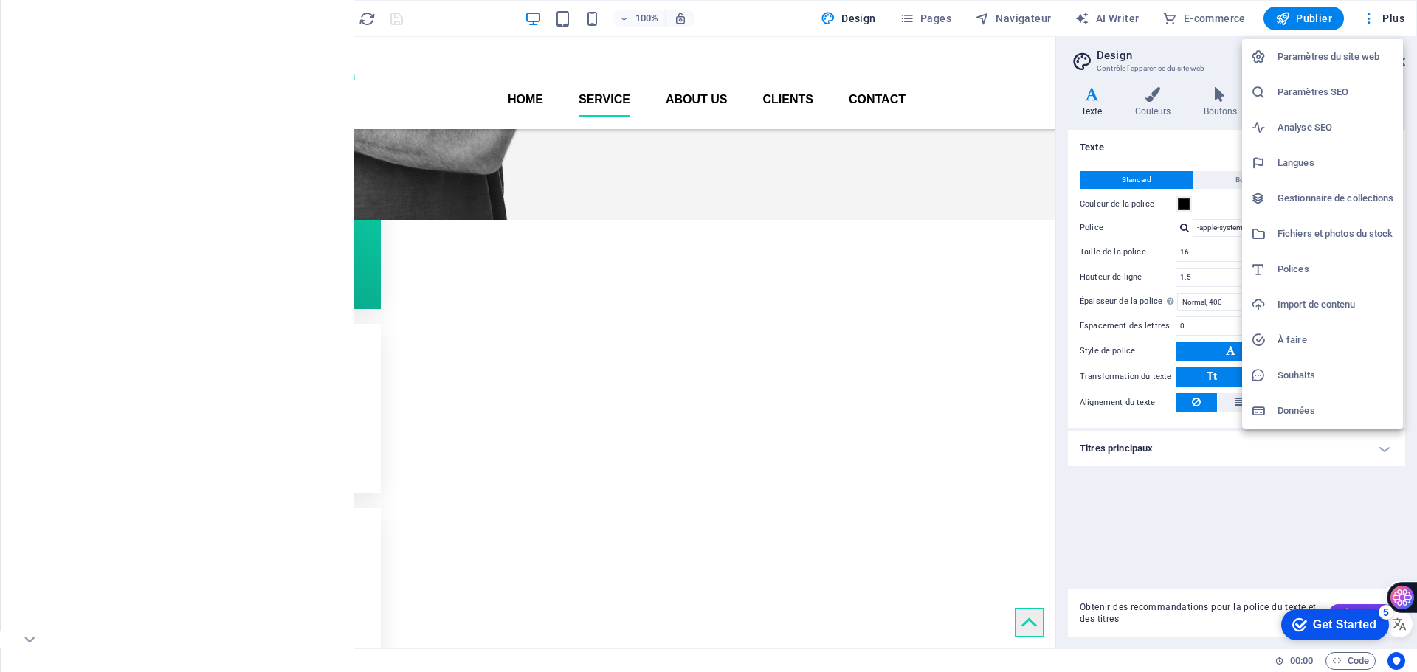
click at [1370, 48] on h6 "Paramètres du site web" at bounding box center [1336, 57] width 117 height 18
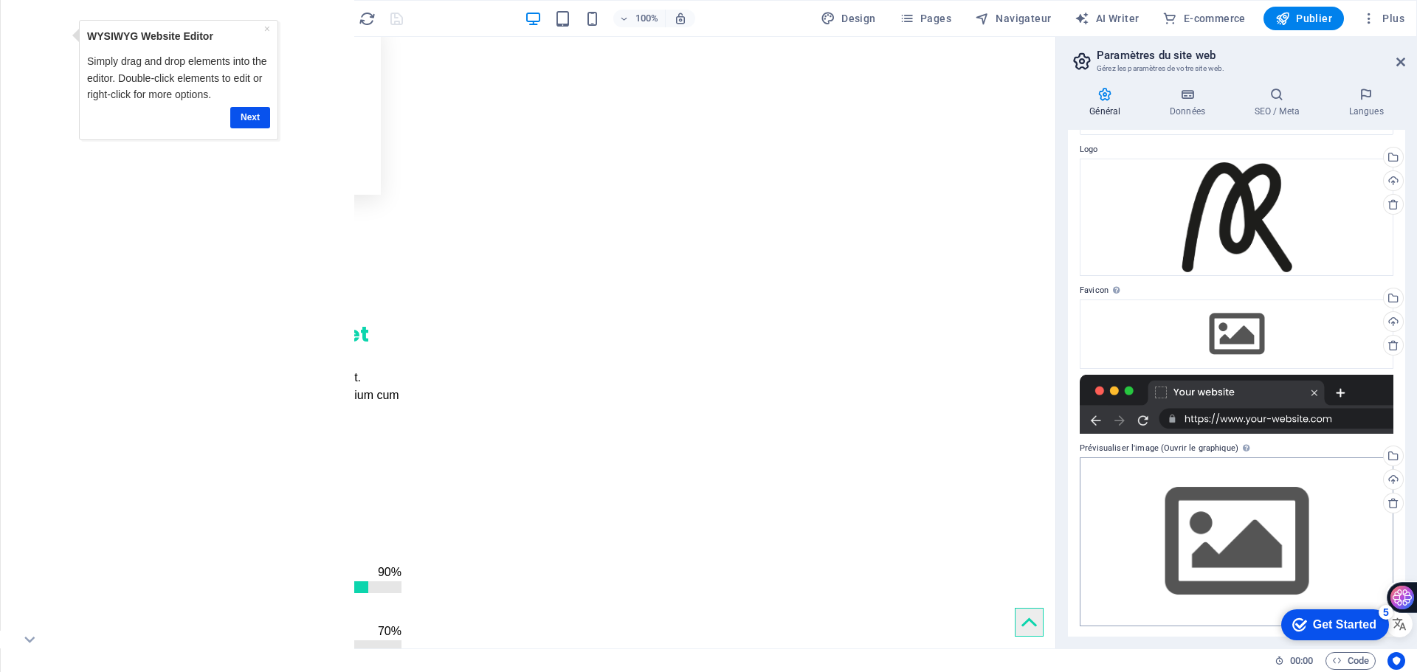
scroll to position [44, 0]
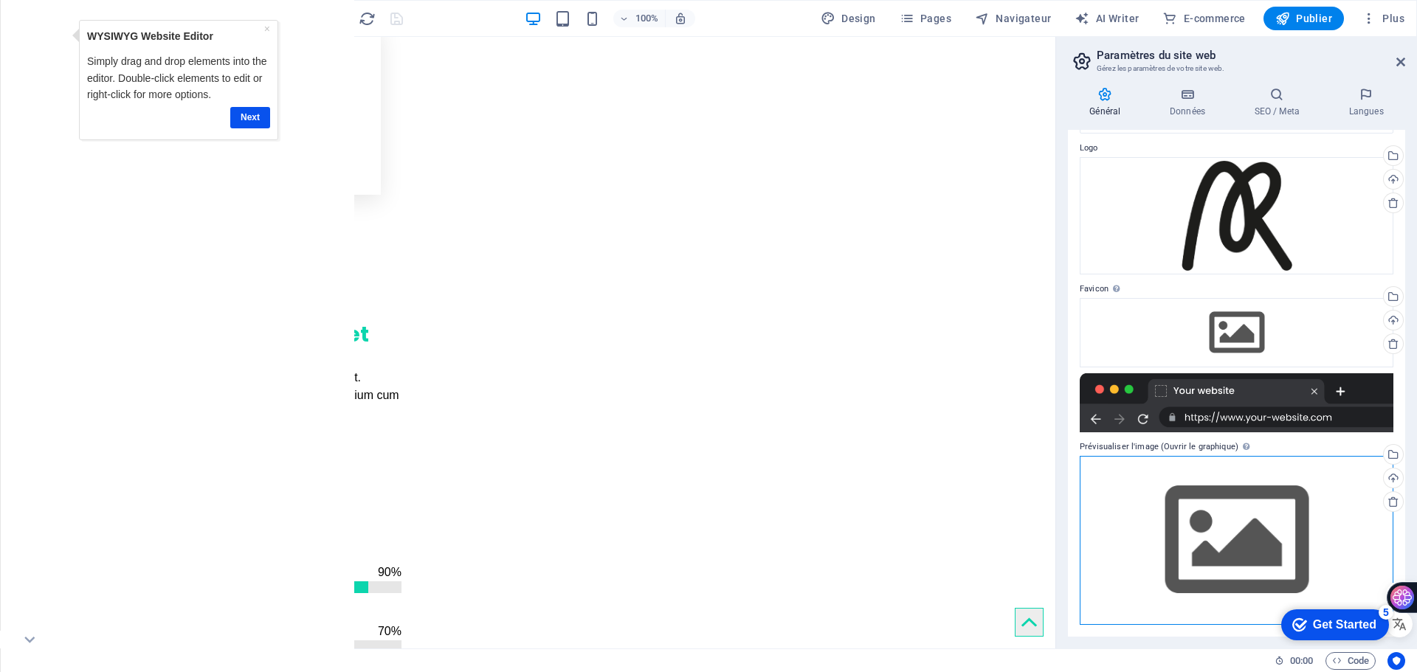
click at [1212, 526] on div "Glissez les fichiers ici, cliquez pour choisir les fichiers ou sélectionnez les…" at bounding box center [1237, 540] width 314 height 169
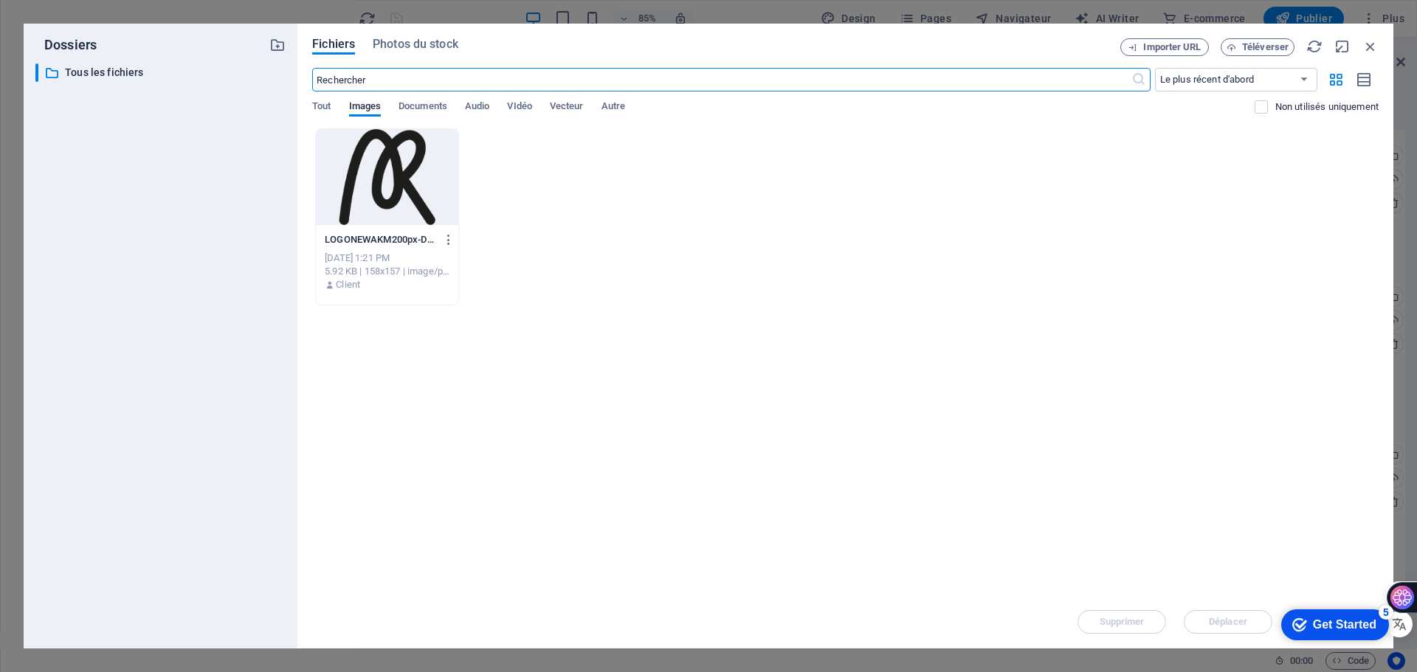
click at [421, 162] on div at bounding box center [387, 177] width 142 height 96
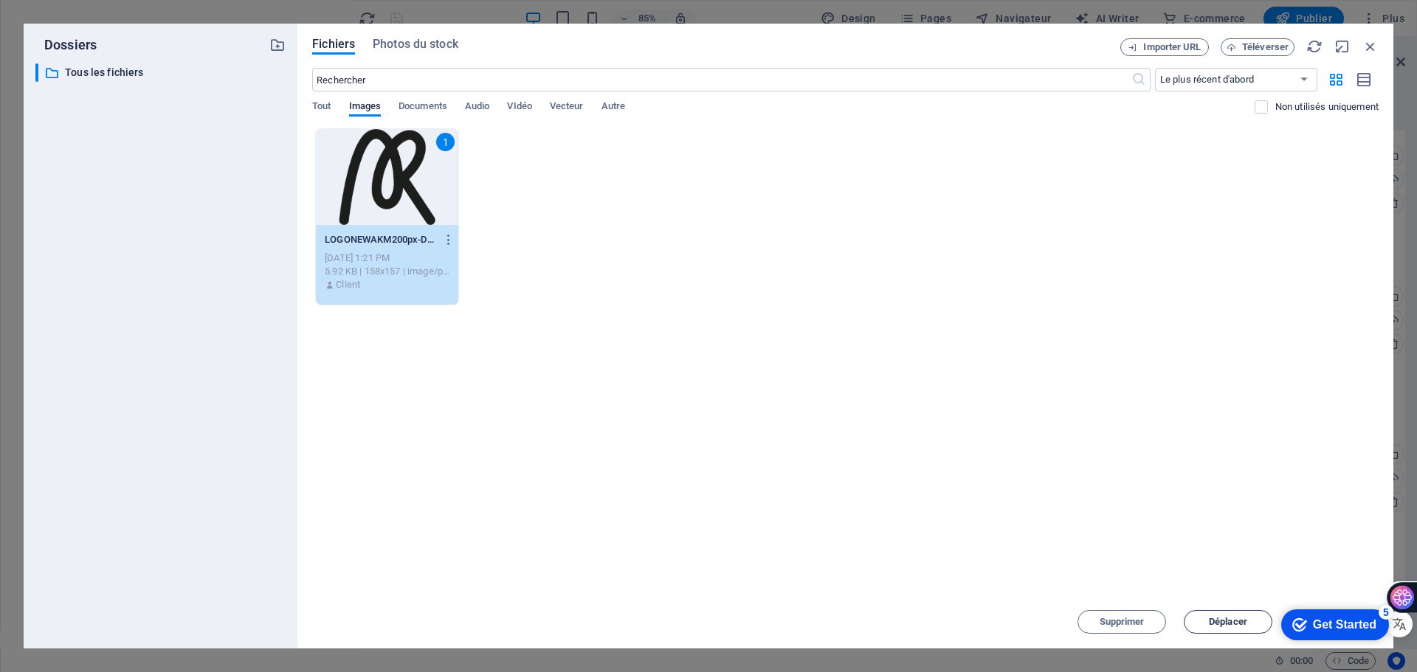
click at [1229, 622] on span "Déplacer" at bounding box center [1228, 622] width 38 height 9
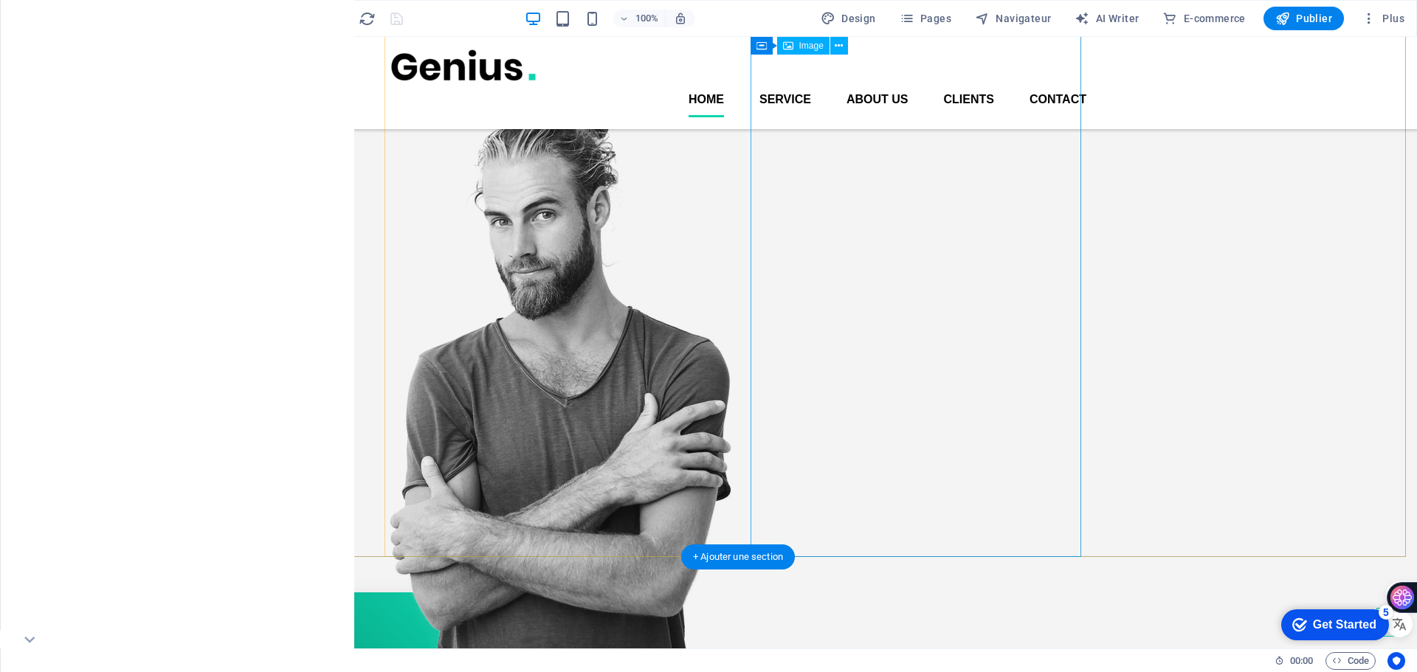
scroll to position [0, 0]
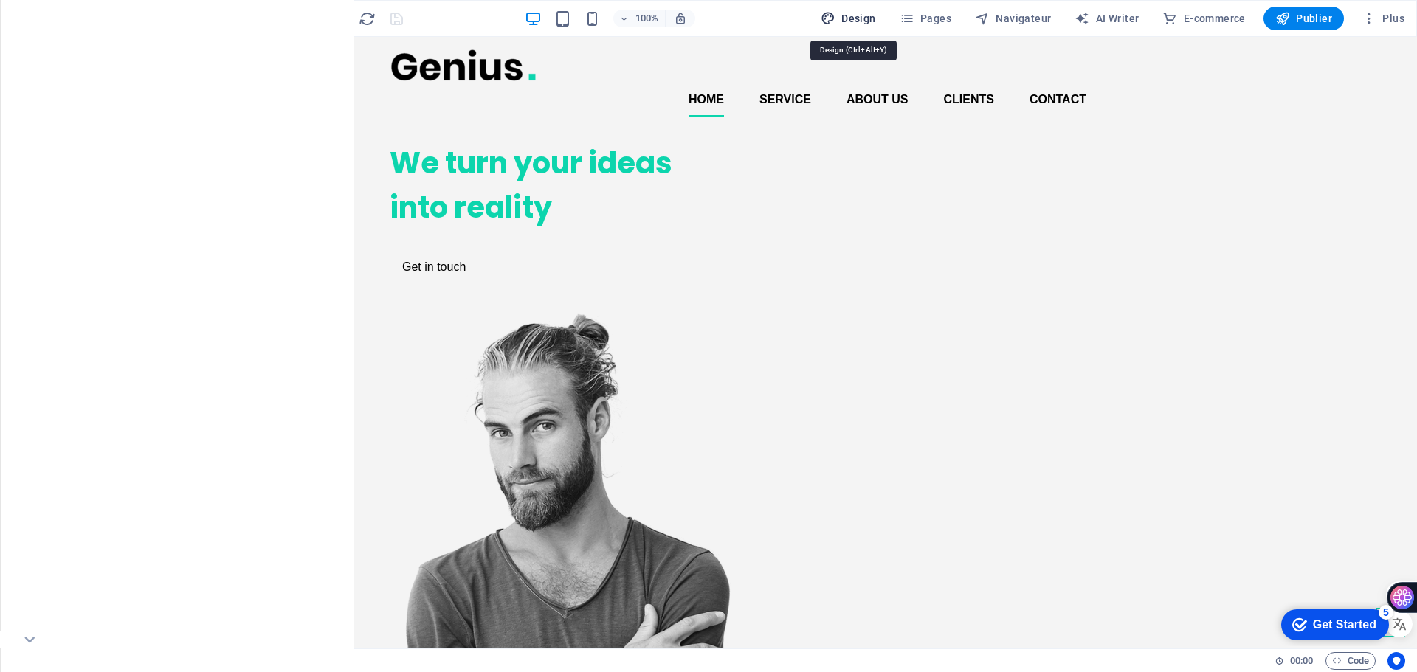
click at [875, 21] on span "Design" at bounding box center [848, 18] width 55 height 15
select select "px"
select select "400"
select select "px"
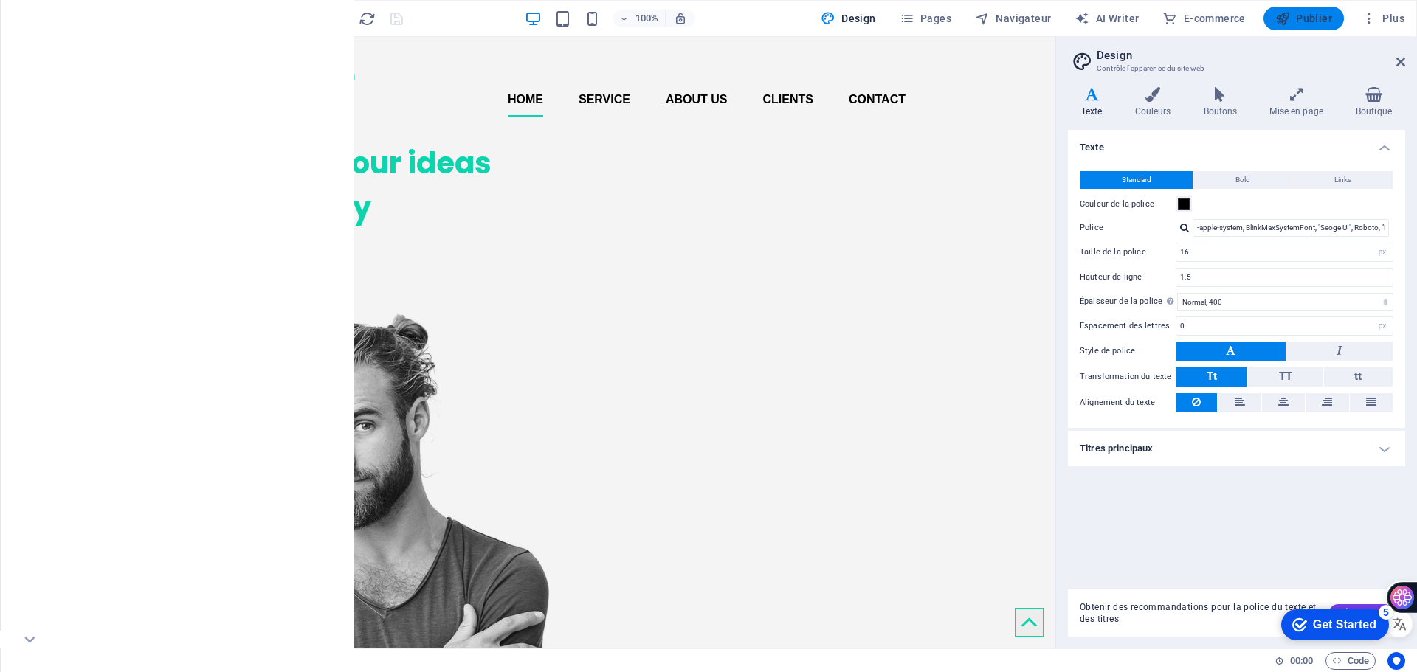
click at [1307, 10] on button "Publier" at bounding box center [1304, 19] width 80 height 24
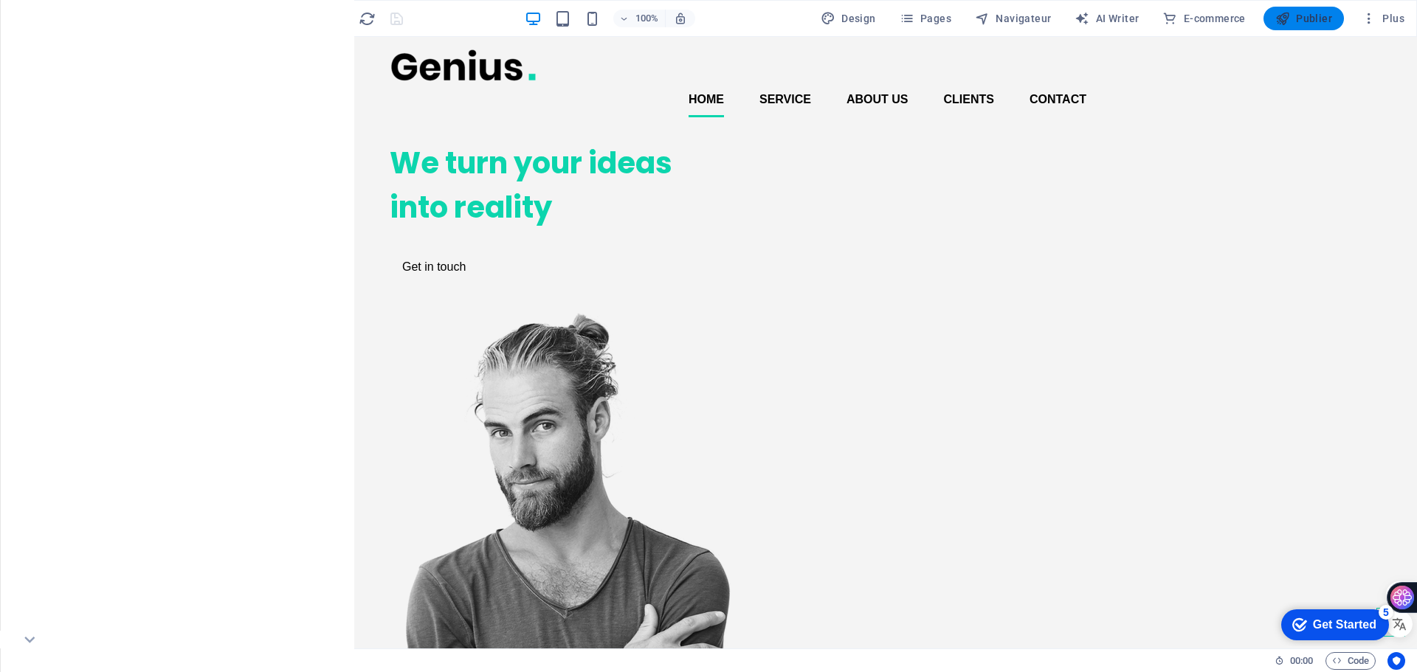
click at [1290, 16] on icon "button" at bounding box center [1282, 18] width 15 height 15
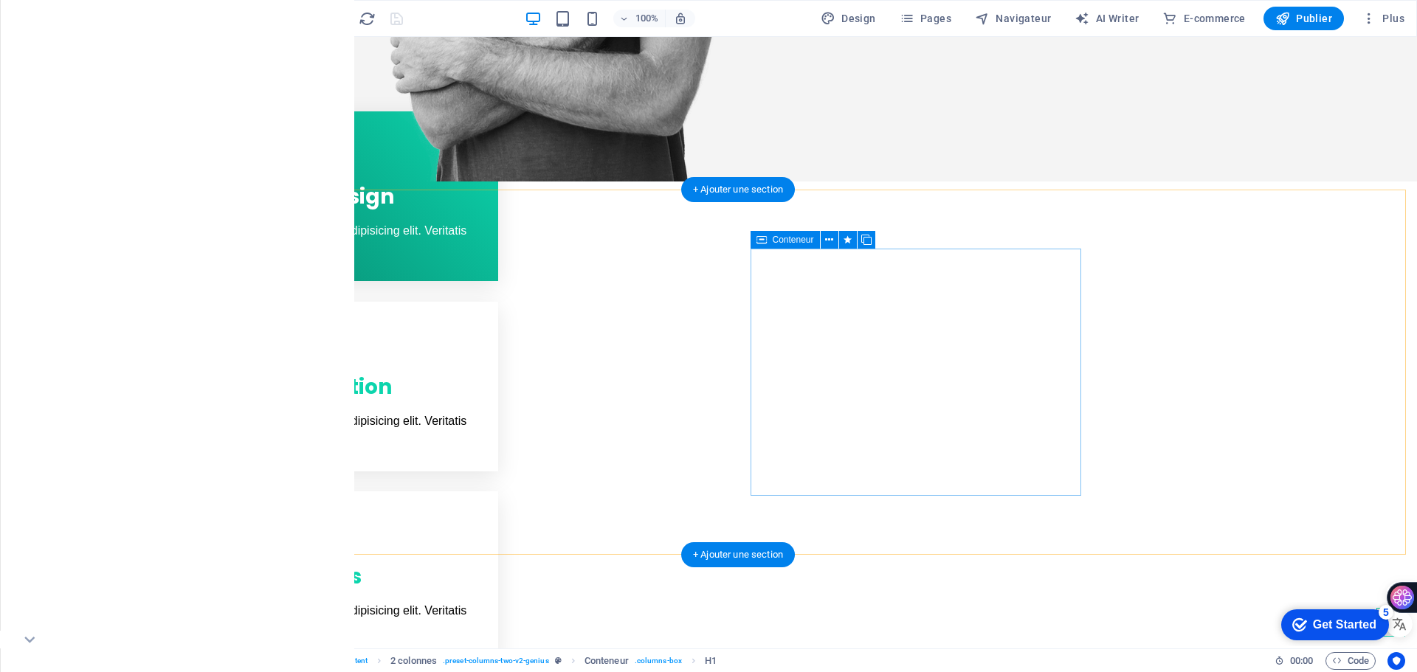
scroll to position [812, 0]
